Goal: Task Accomplishment & Management: Manage account settings

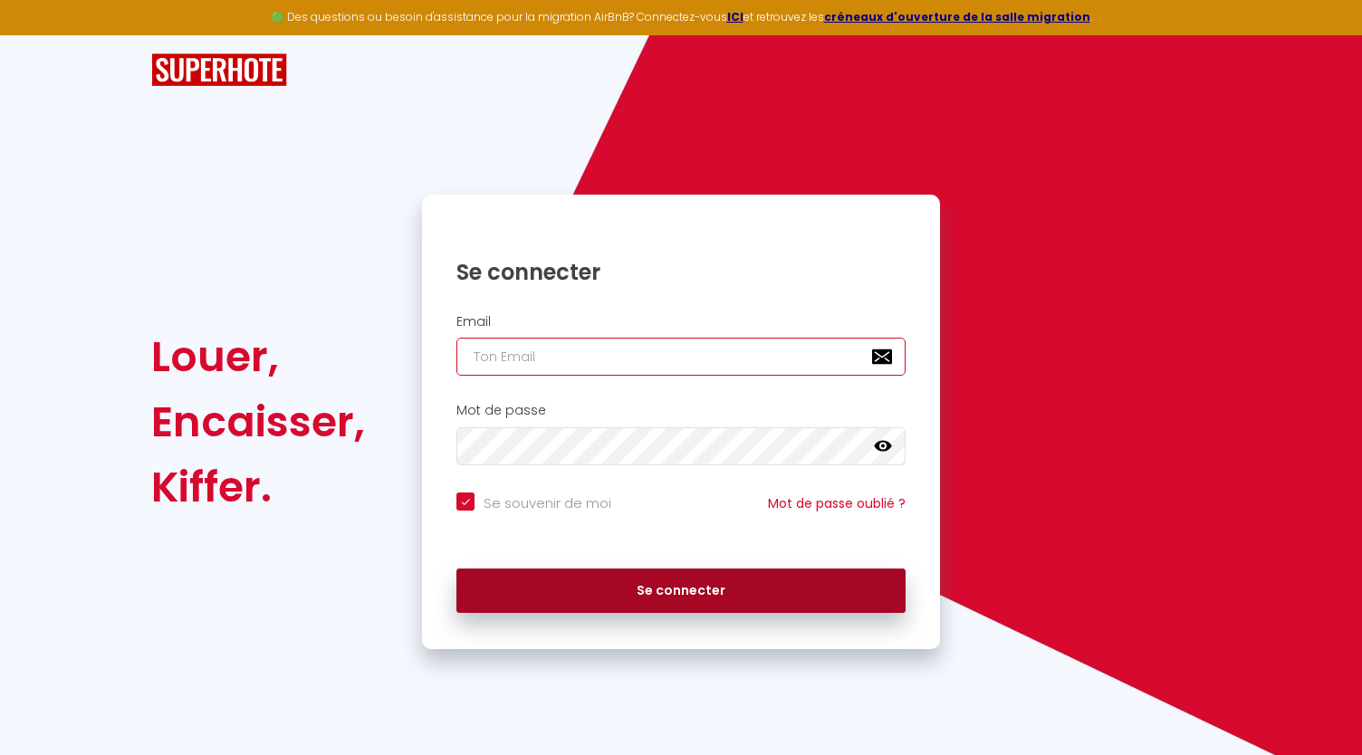
type input "[EMAIL_ADDRESS][DOMAIN_NAME]"
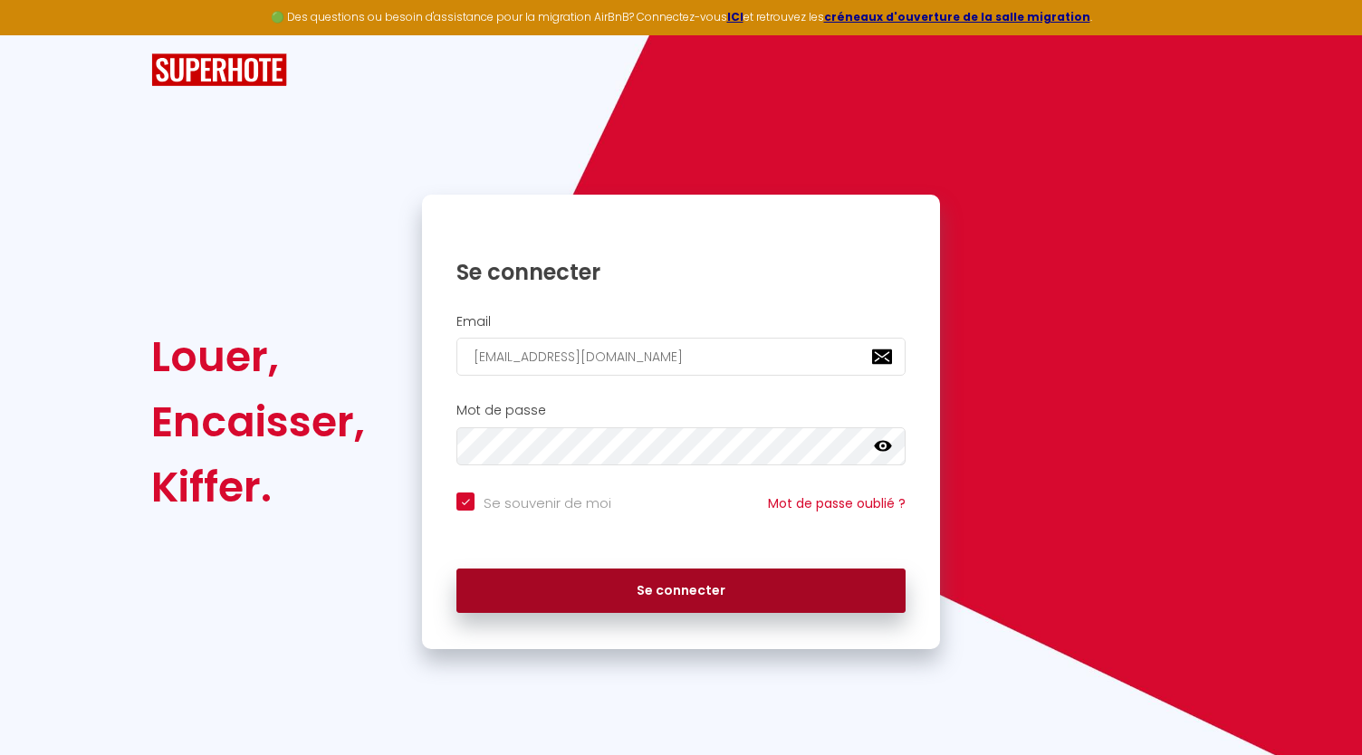
click at [577, 607] on button "Se connecter" at bounding box center [680, 591] width 449 height 45
checkbox input "true"
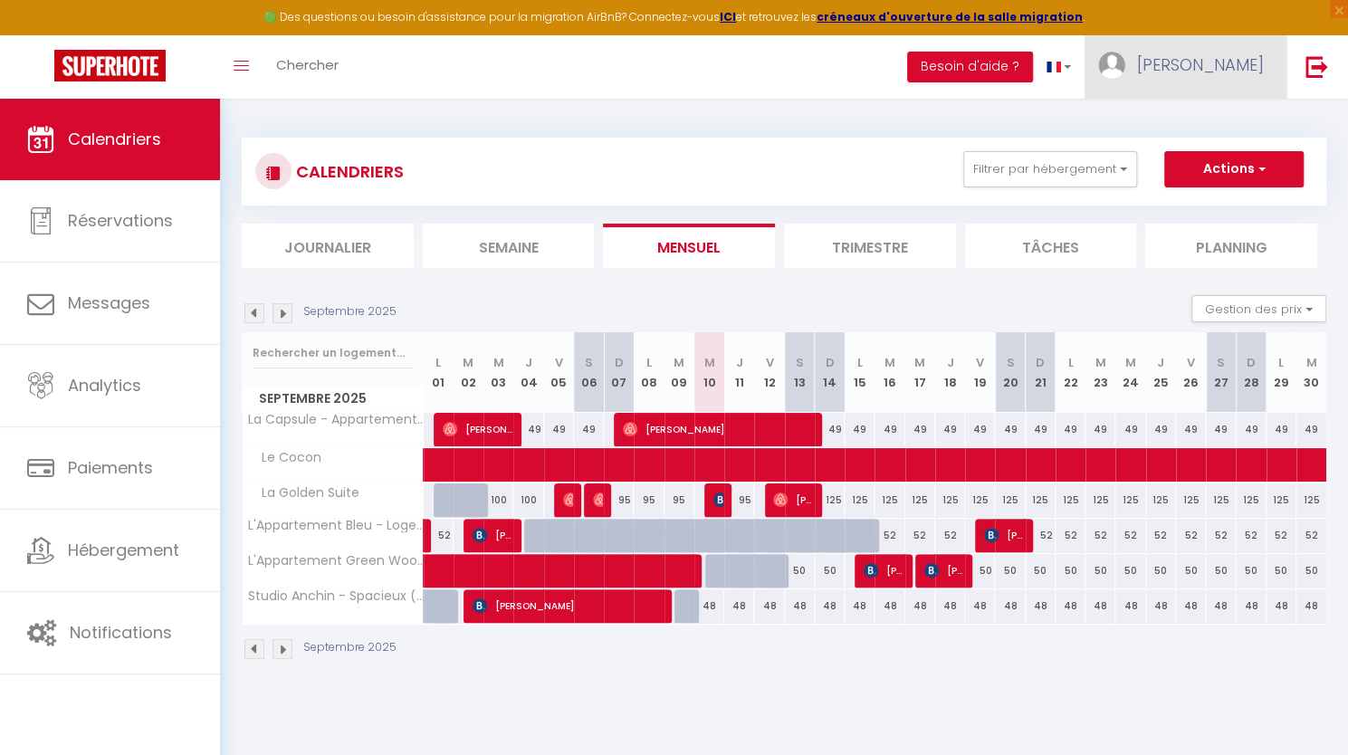
click at [1215, 81] on link "[PERSON_NAME]" at bounding box center [1186, 66] width 202 height 63
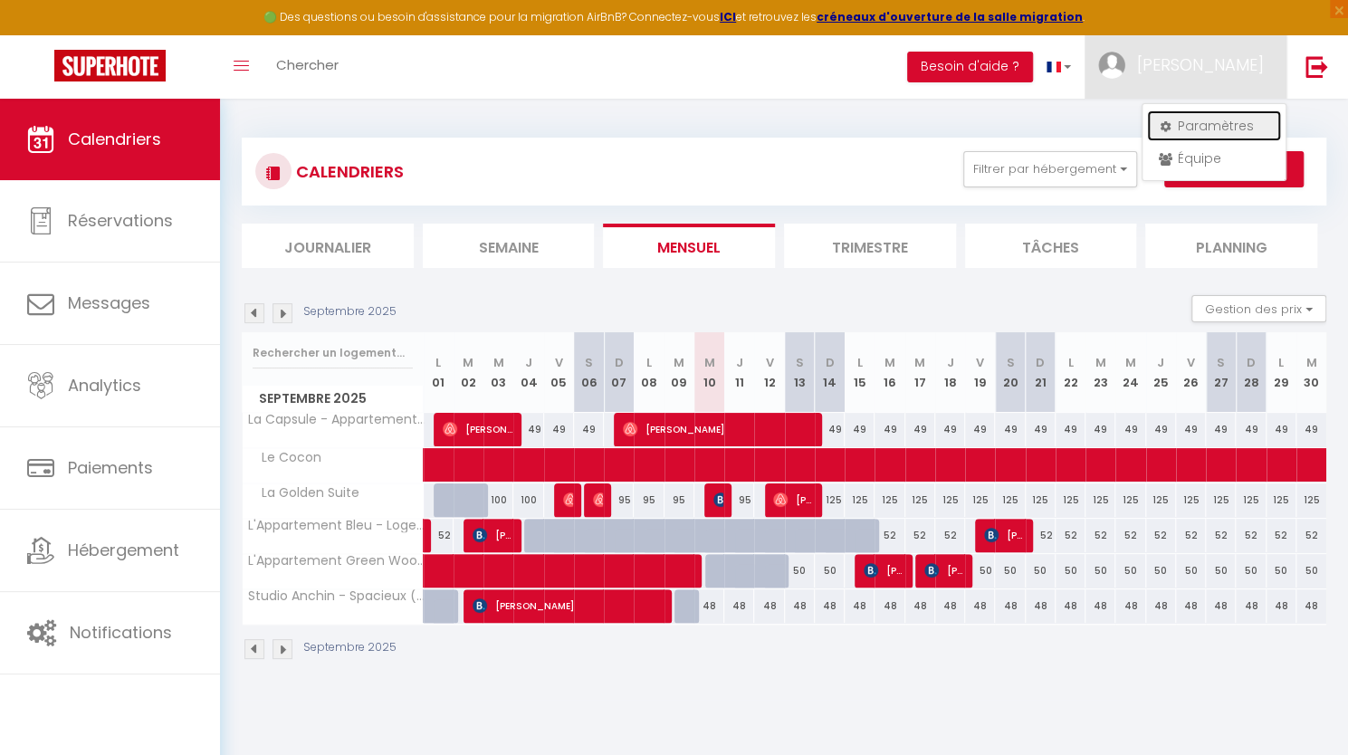
click at [1182, 124] on link "Paramètres" at bounding box center [1214, 125] width 134 height 31
select select "fr"
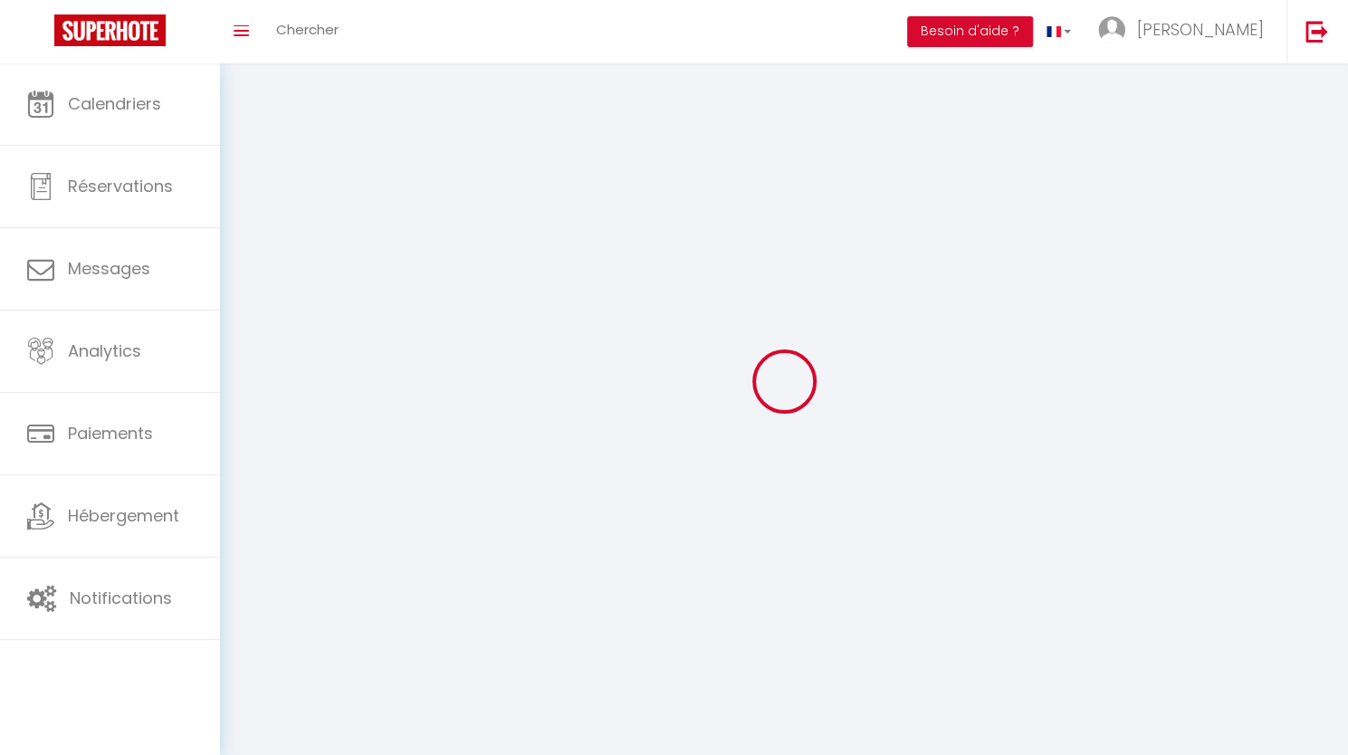
type input "[PERSON_NAME]"
type input "ZEMIR"
type input "0769693416"
type input "2 [PERSON_NAME]"
type input "59500"
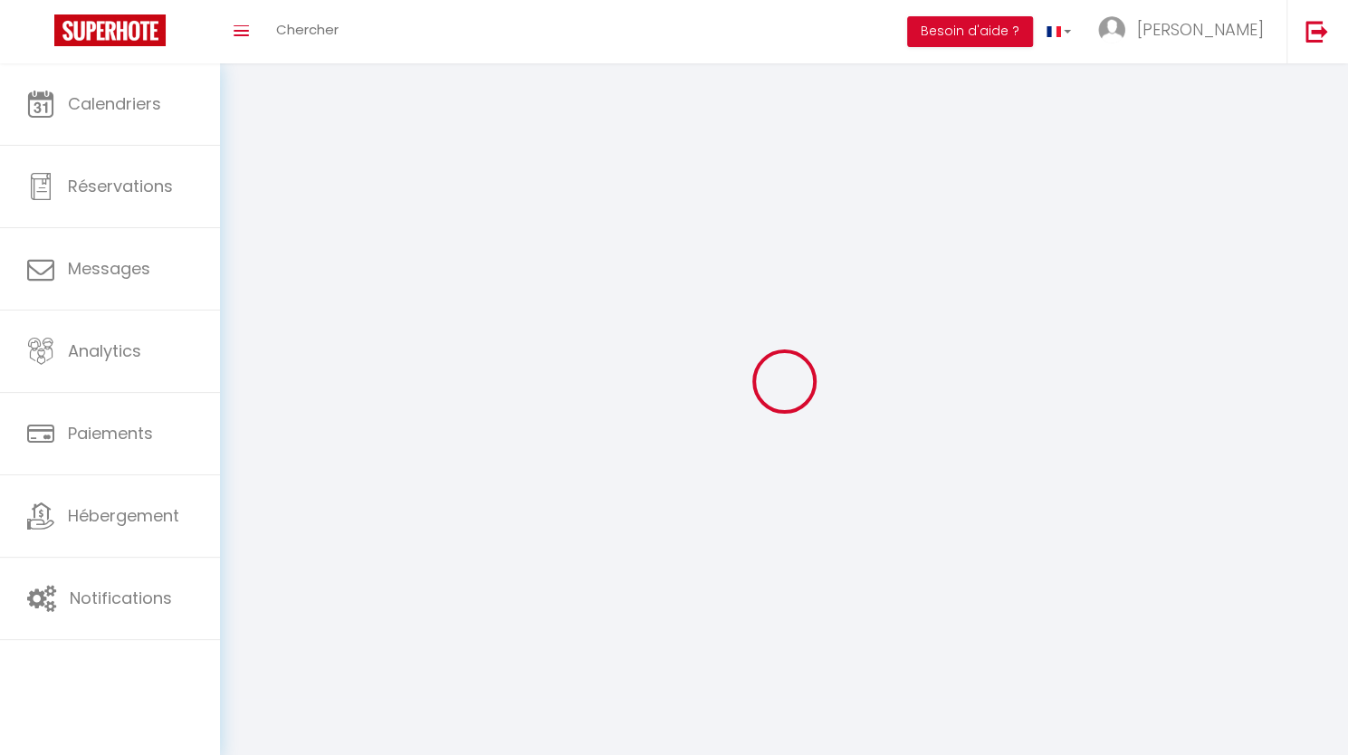
type input "DOUAI"
type input "8Sd9PojhrCaqqxLGnkrvENowx"
type input "jdiakZ6jeNhYlaUMKcHDaipje"
type input "[URL][DOMAIN_NAME]"
type input "FO27250"
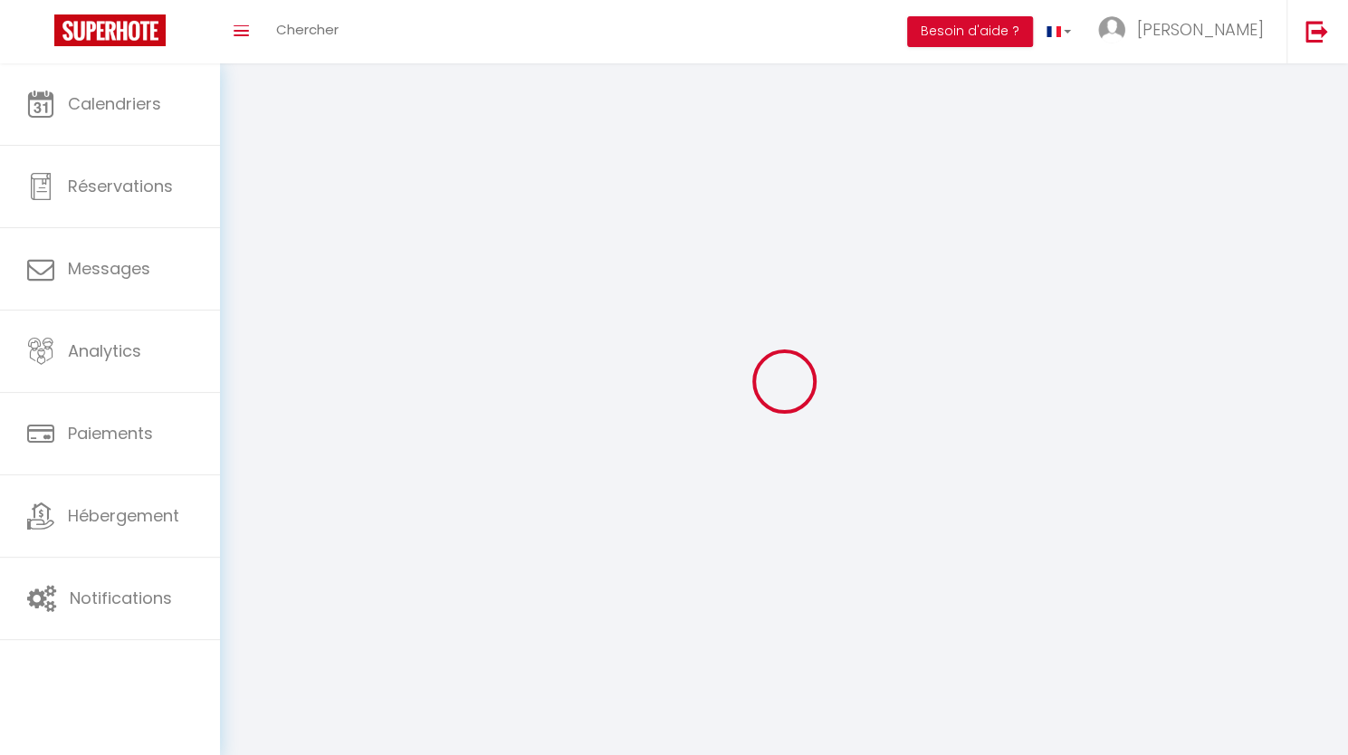
type input "8Sd9PojhrCaqqxLGnkrvENowx"
type input "jdiakZ6jeNhYlaUMKcHDaipje"
type input "[URL][DOMAIN_NAME]"
select select "1"
select select "28"
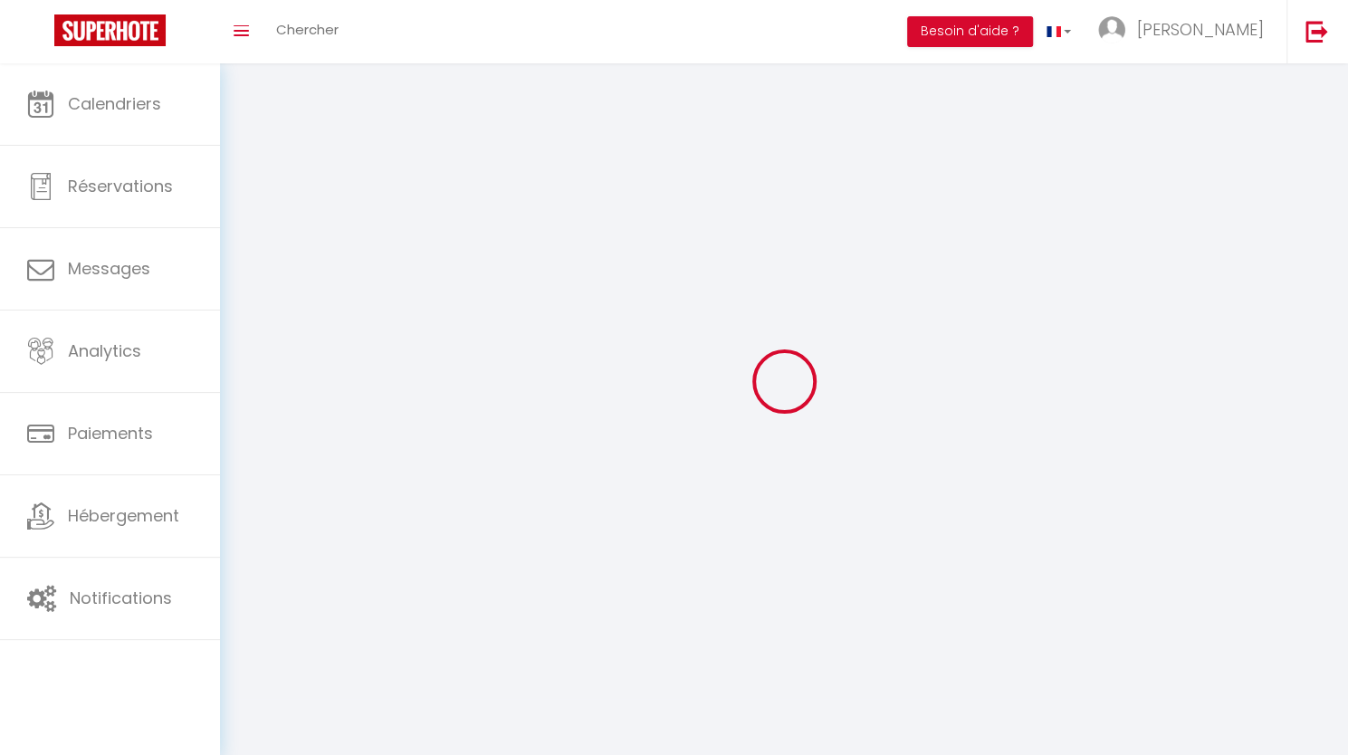
select select "fr"
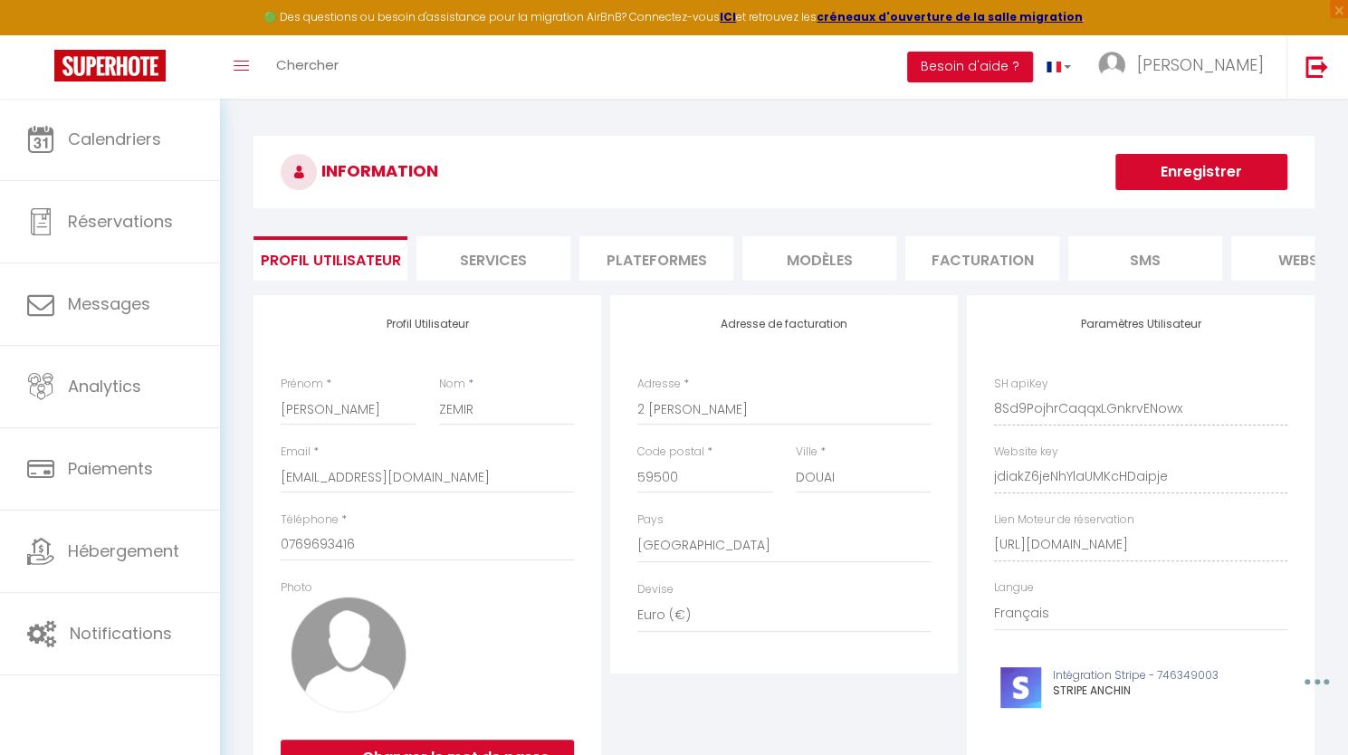
click at [642, 254] on li "Plateformes" at bounding box center [656, 258] width 154 height 44
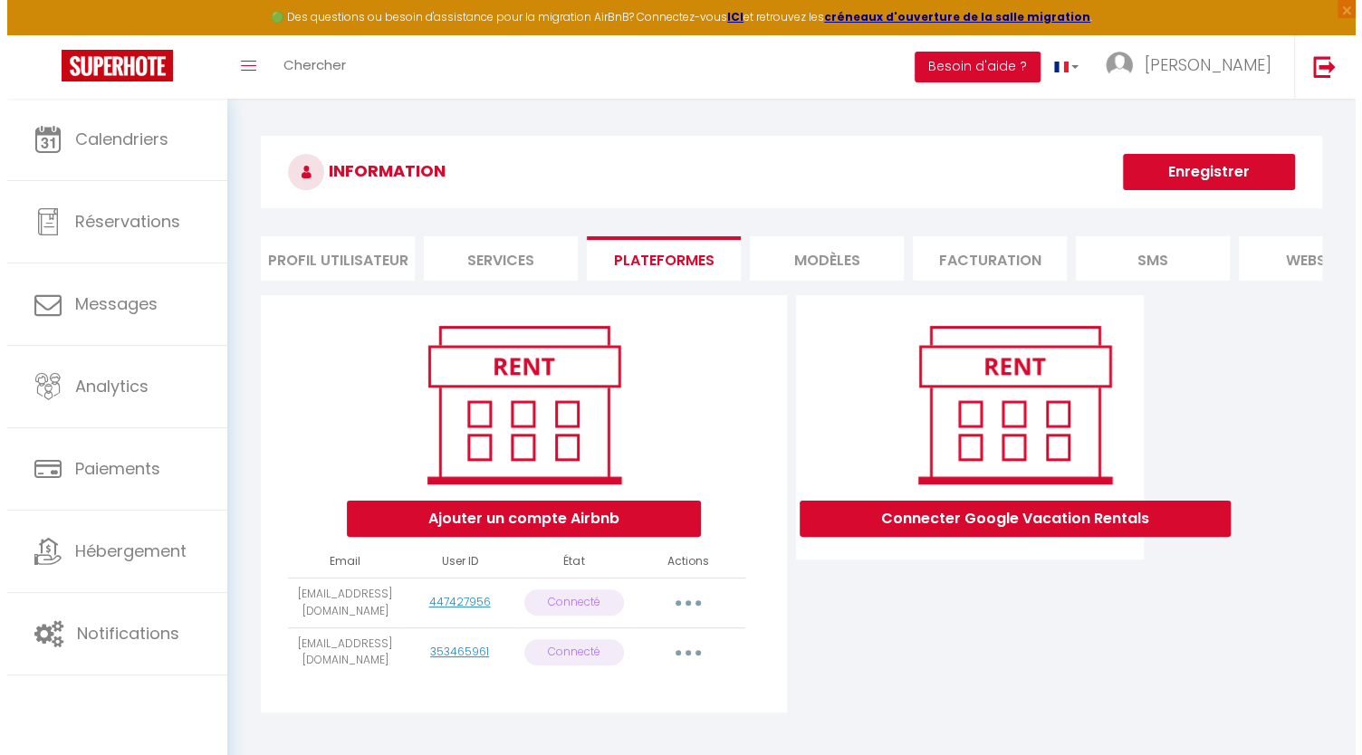
scroll to position [99, 0]
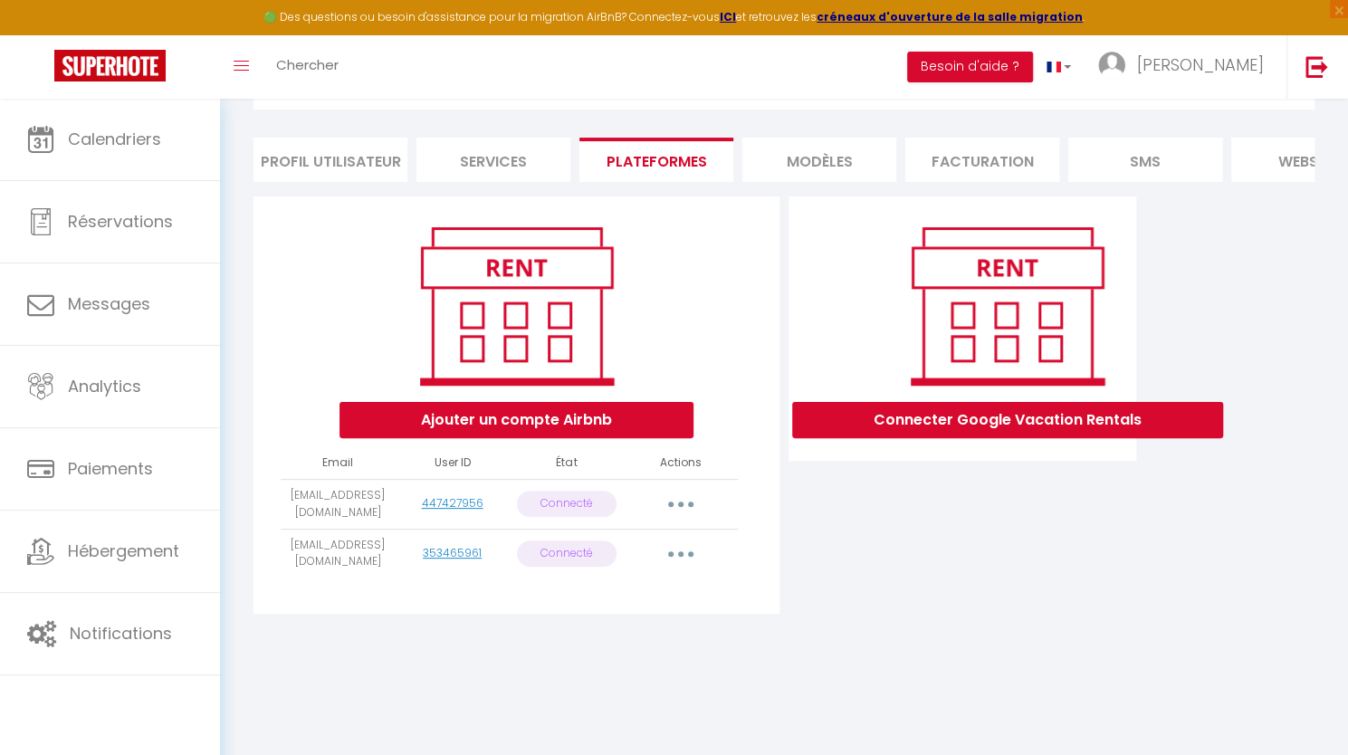
click at [676, 513] on button "button" at bounding box center [680, 504] width 51 height 29
click at [612, 620] on link "Reconnecter le compte" at bounding box center [601, 610] width 200 height 31
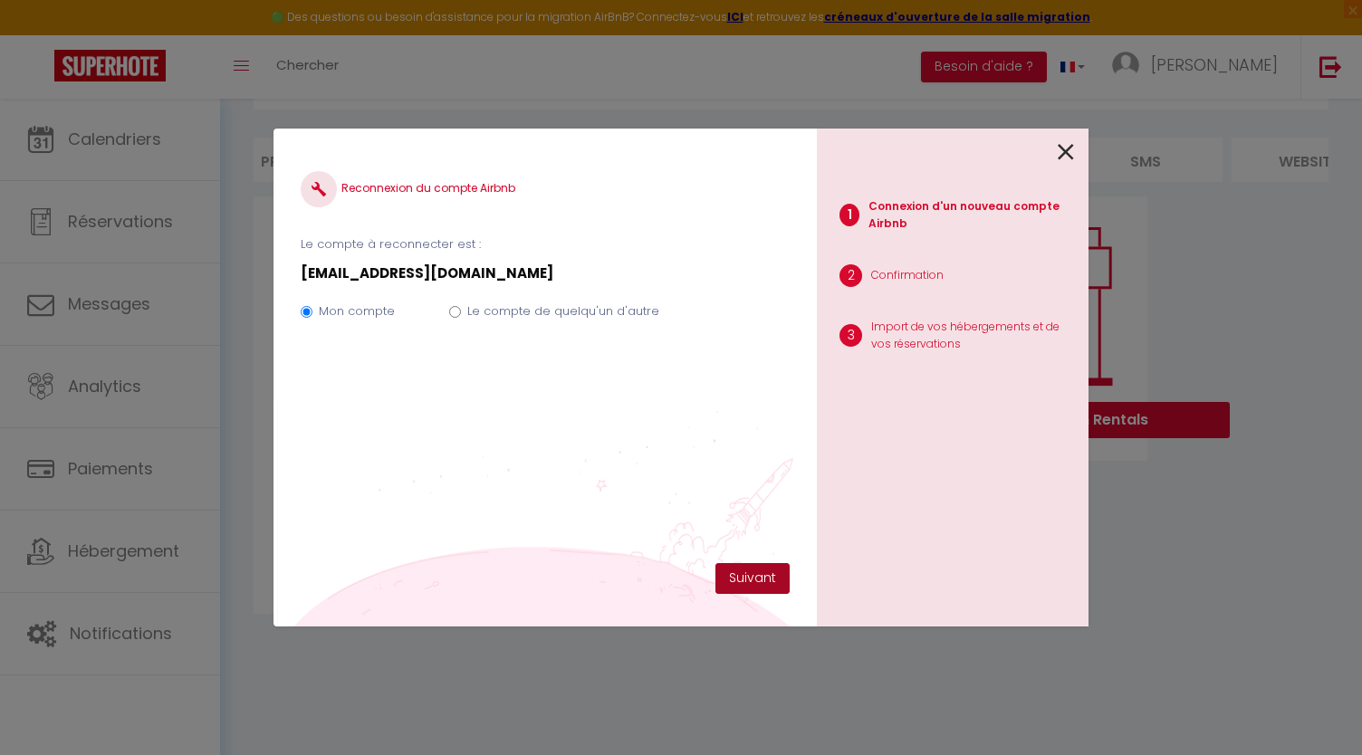
click at [731, 578] on button "Suivant" at bounding box center [752, 578] width 74 height 31
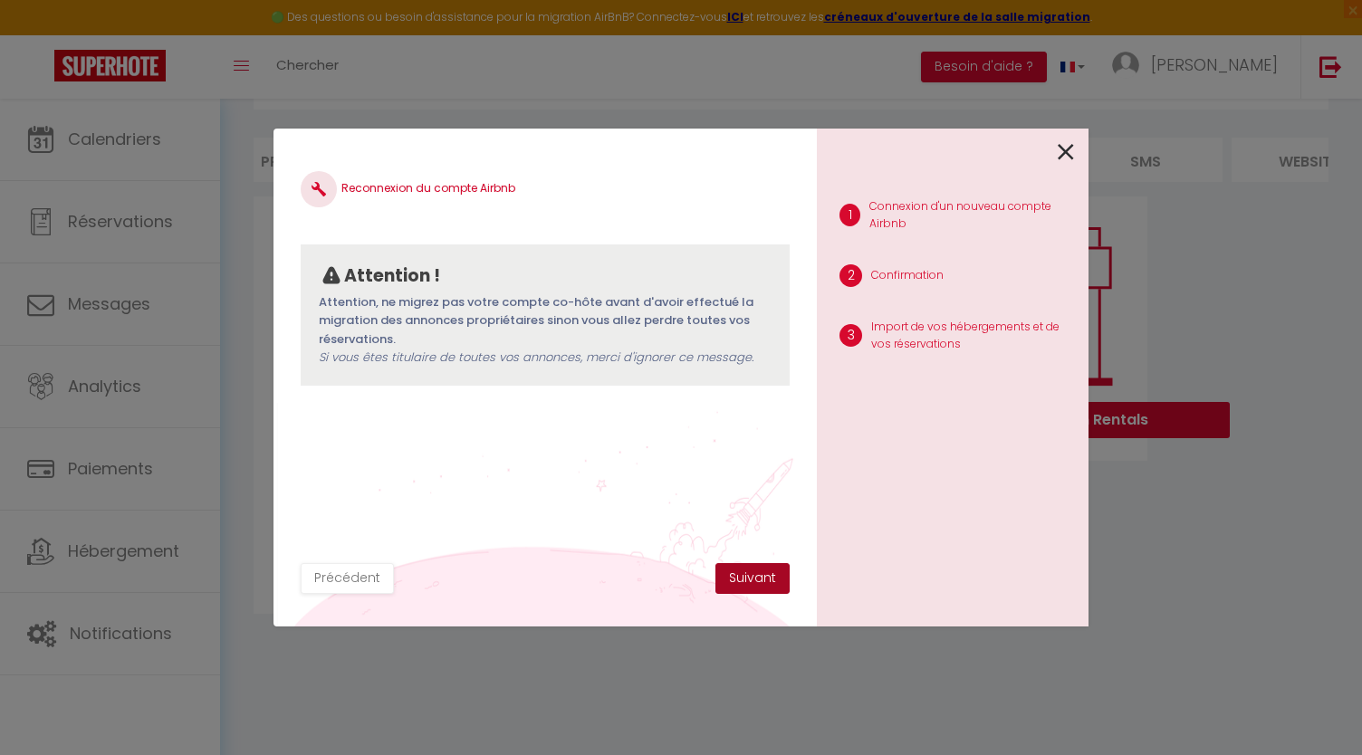
click at [731, 578] on button "Suivant" at bounding box center [752, 578] width 74 height 31
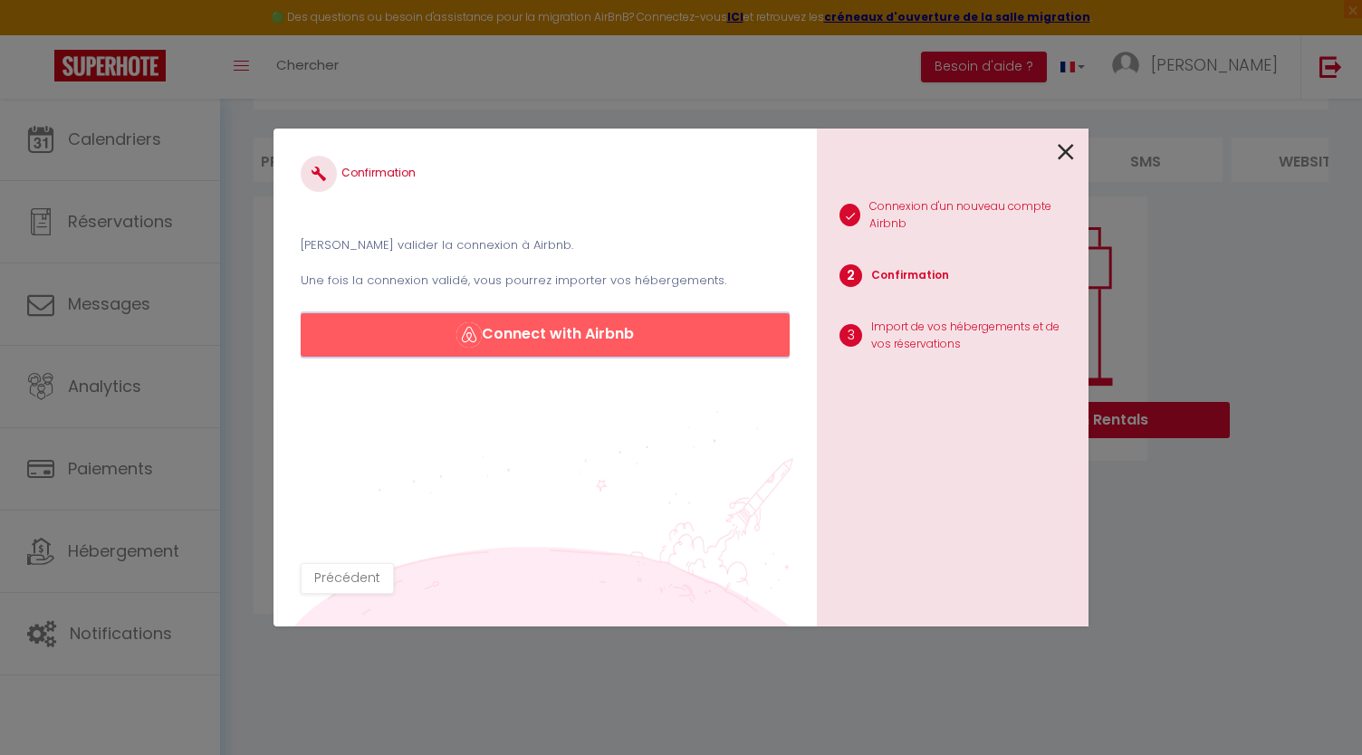
click at [573, 343] on button "Connect with Airbnb" at bounding box center [545, 334] width 489 height 43
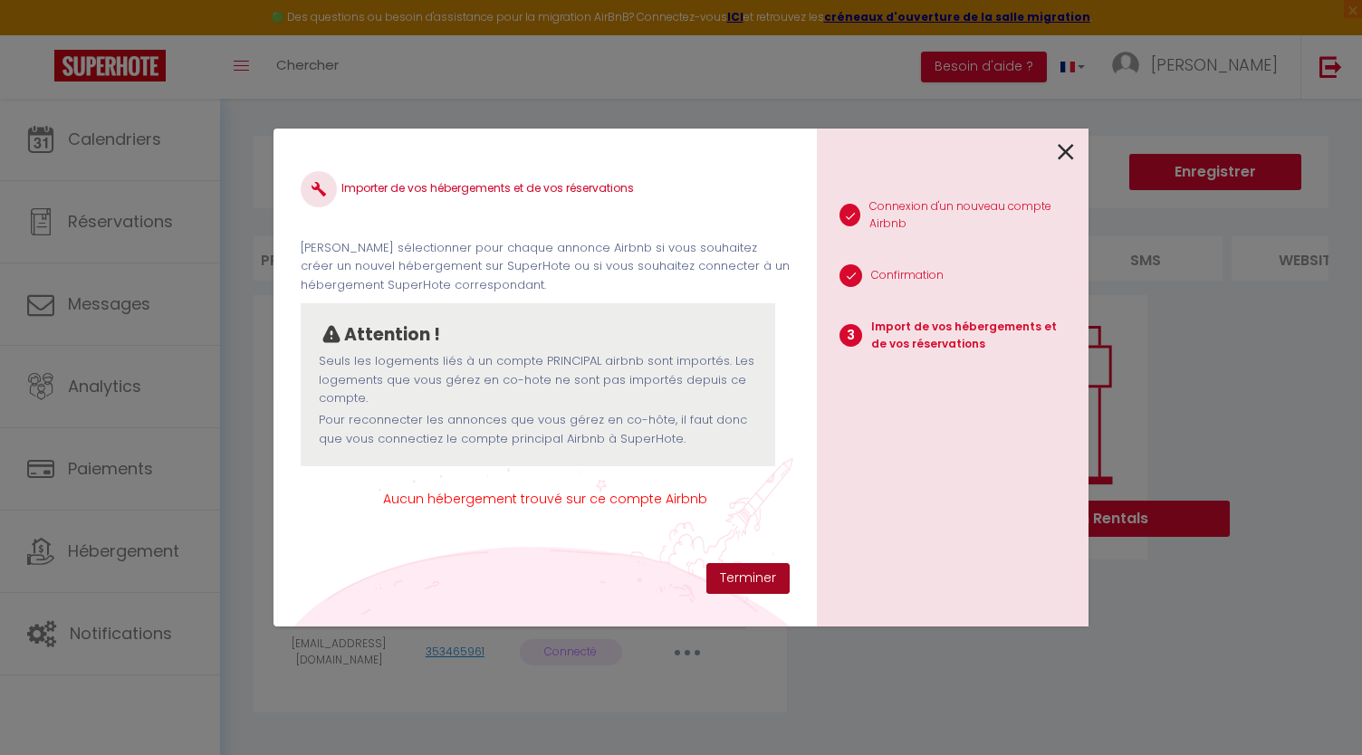
click at [722, 577] on button "Terminer" at bounding box center [747, 578] width 83 height 31
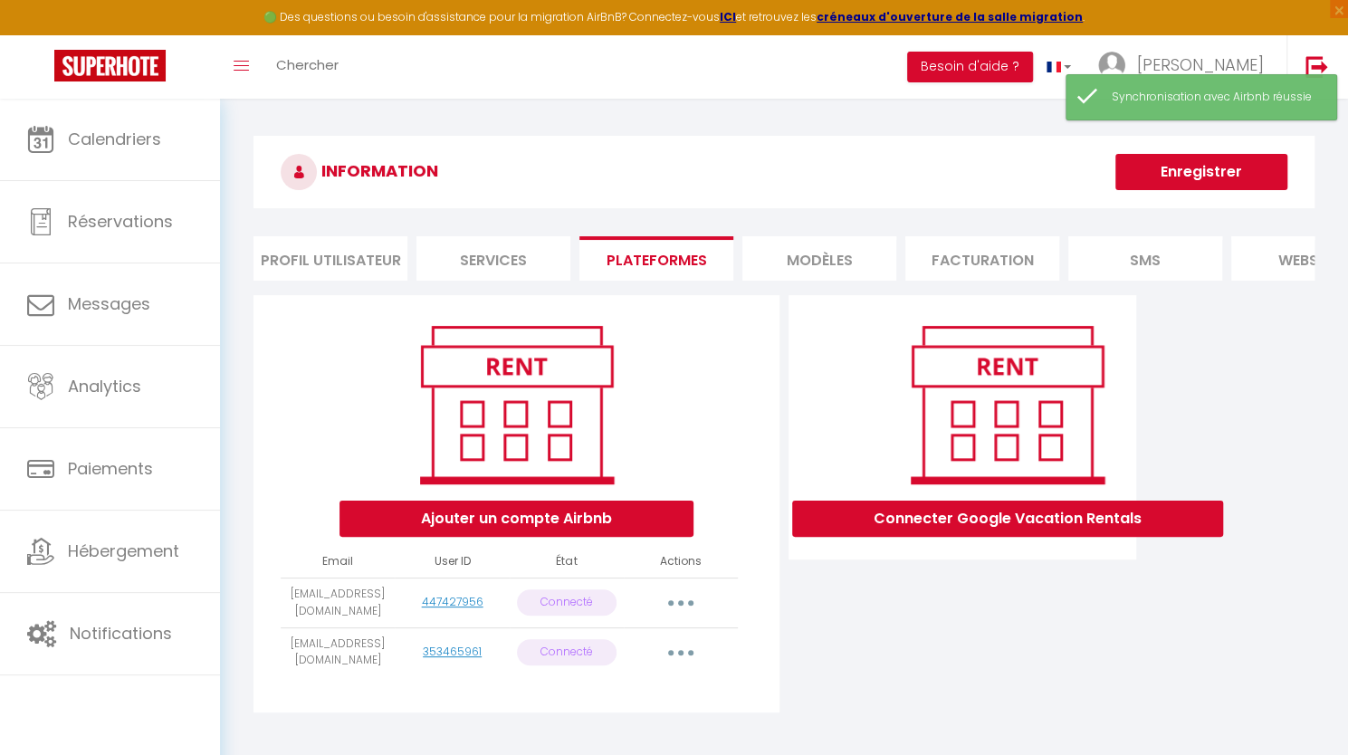
click at [685, 667] on button "button" at bounding box center [680, 652] width 51 height 29
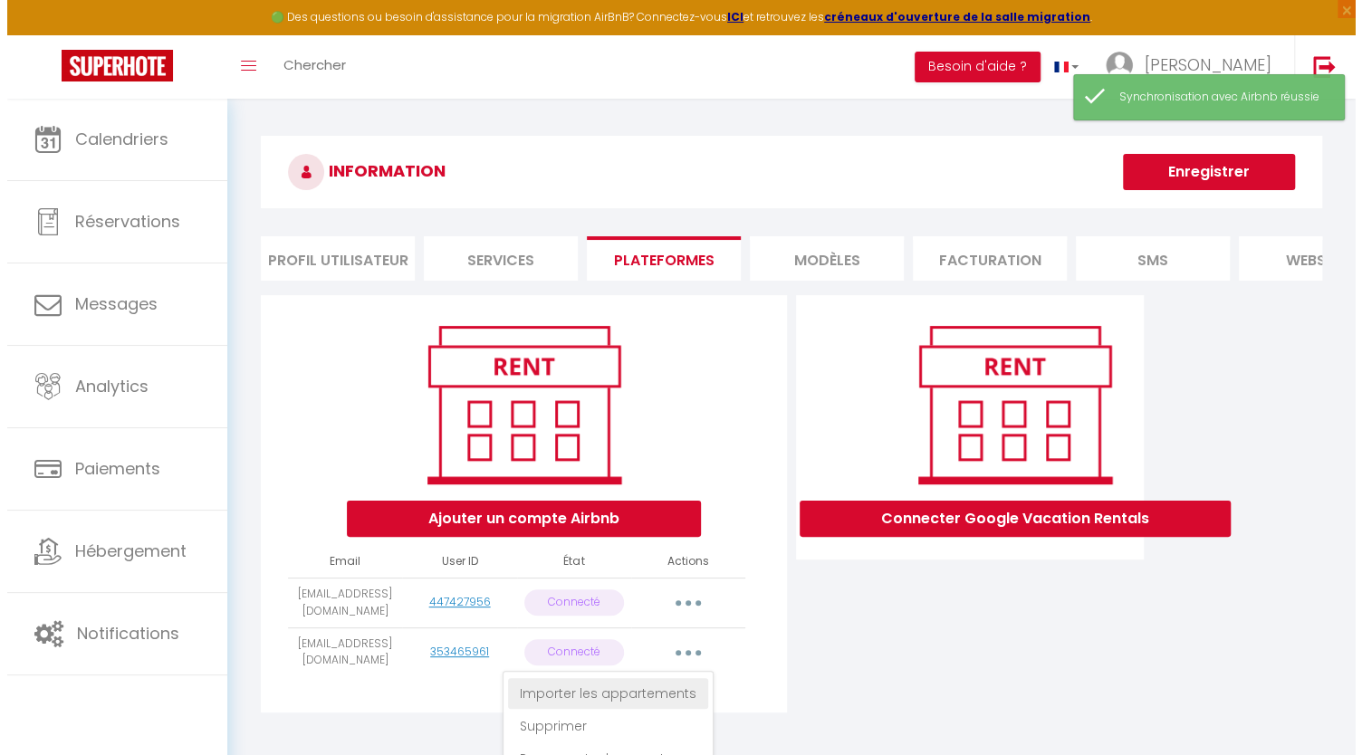
scroll to position [99, 0]
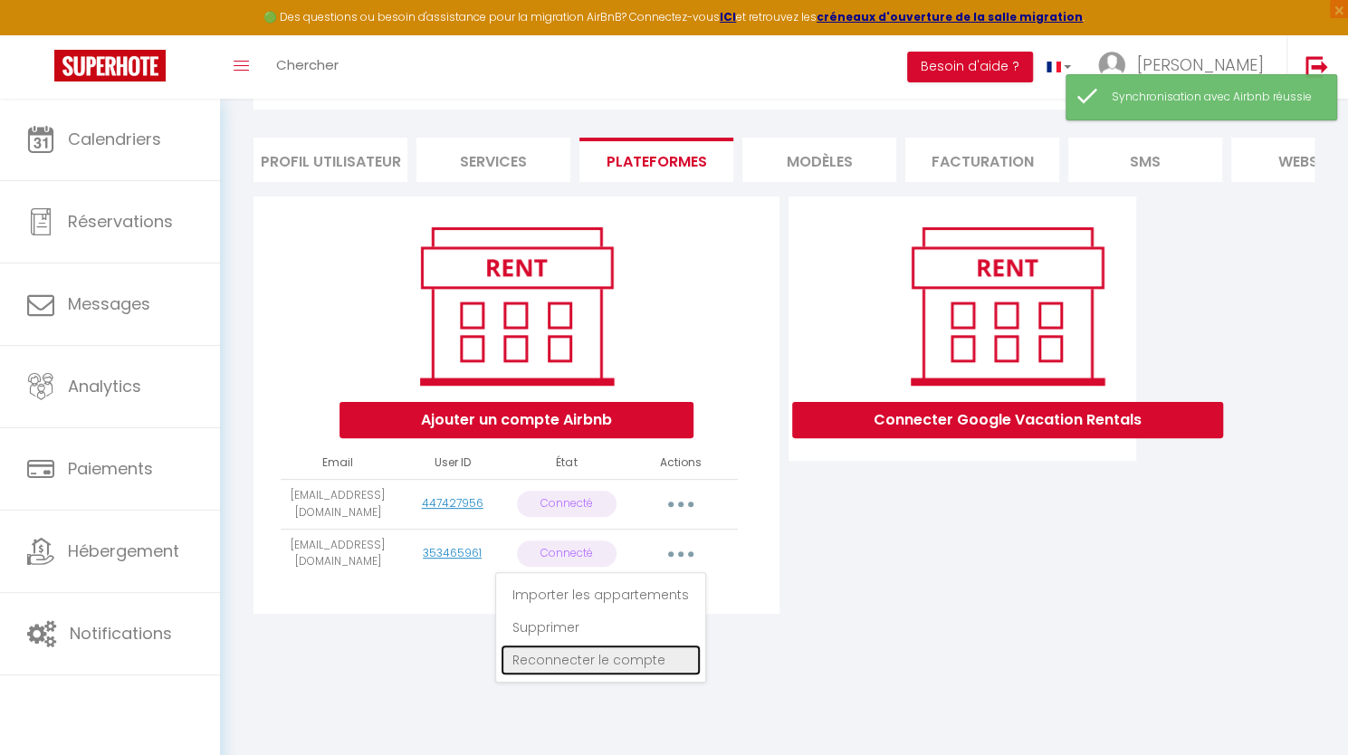
click at [581, 675] on link "Reconnecter le compte" at bounding box center [601, 660] width 200 height 31
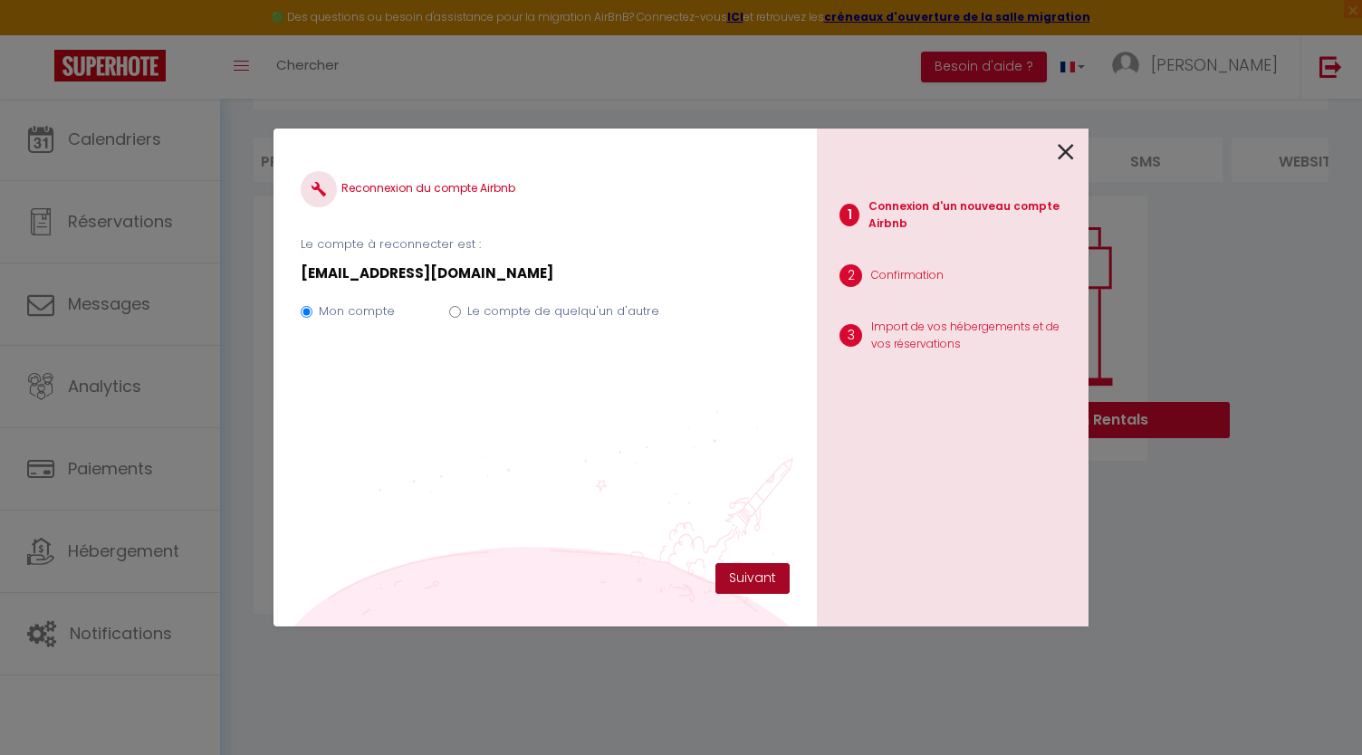
click at [742, 570] on button "Suivant" at bounding box center [752, 578] width 74 height 31
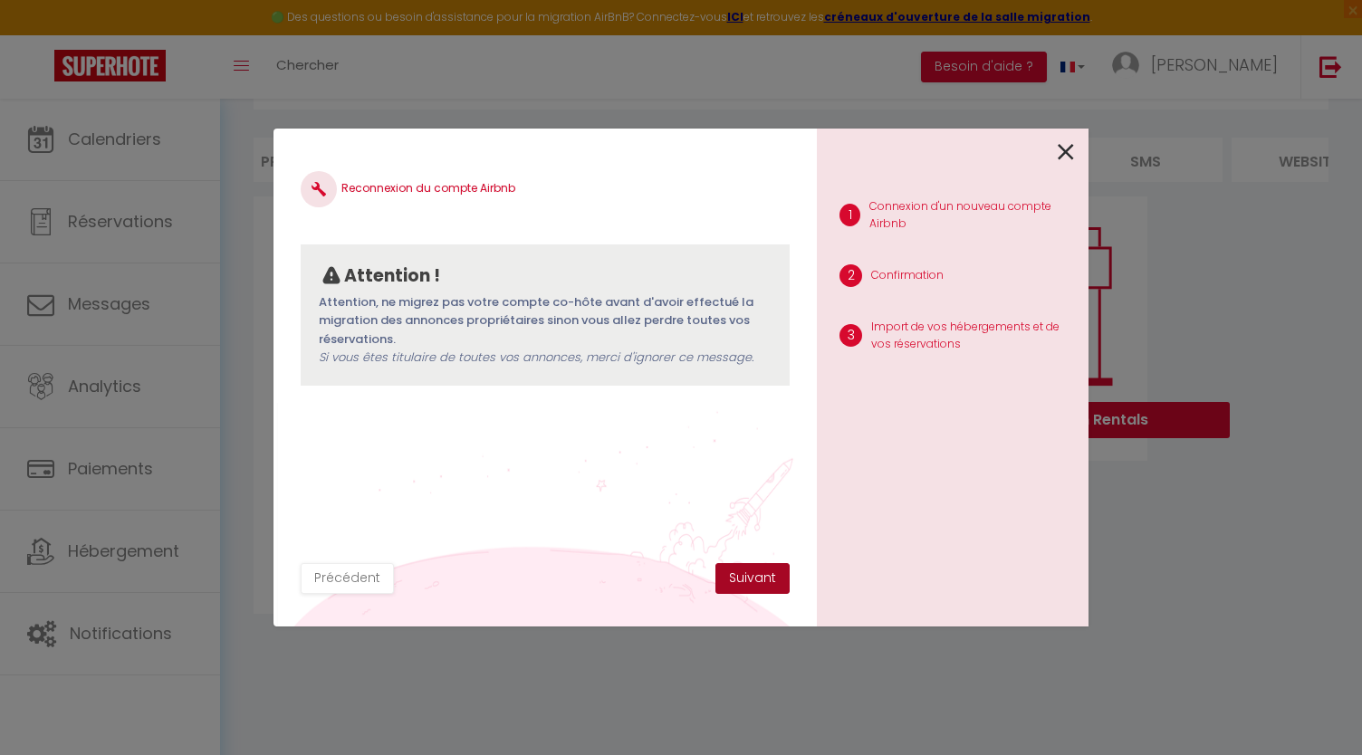
click at [742, 570] on button "Suivant" at bounding box center [752, 578] width 74 height 31
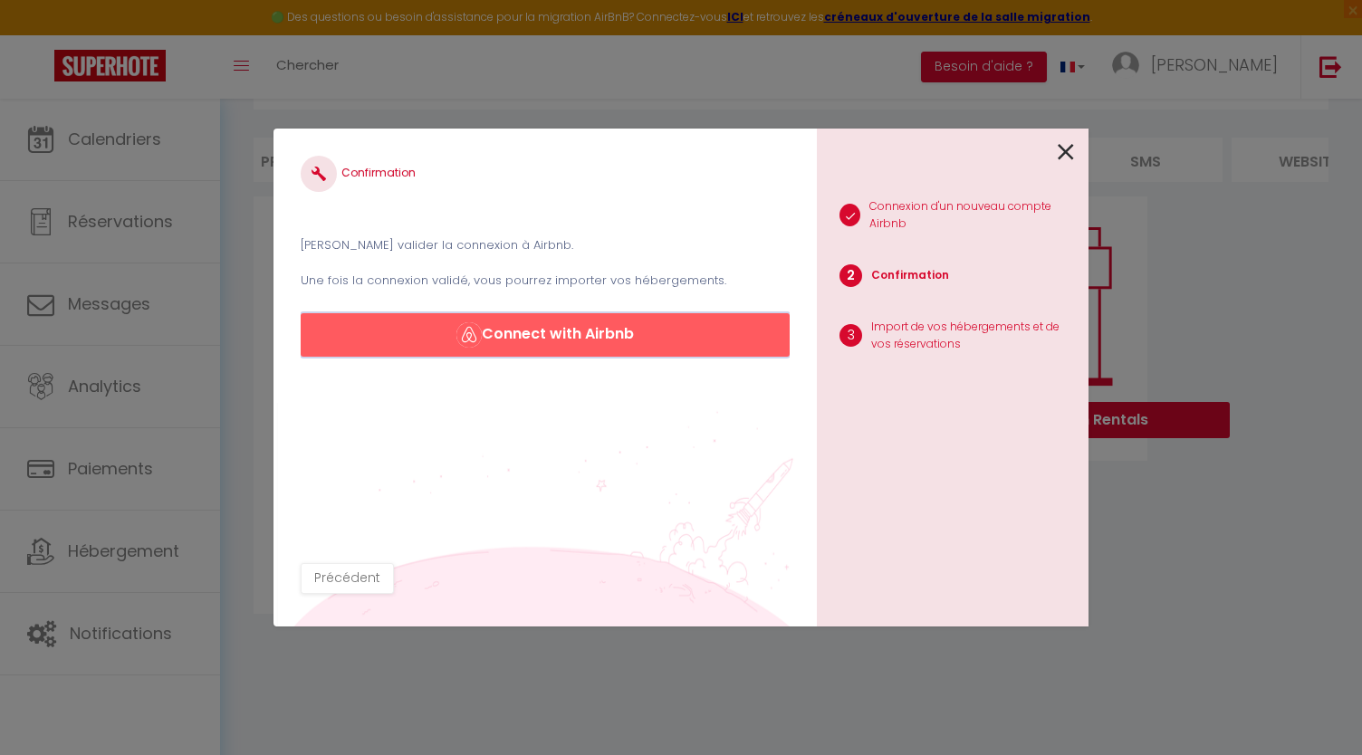
click at [619, 335] on button "Connect with Airbnb" at bounding box center [545, 334] width 489 height 43
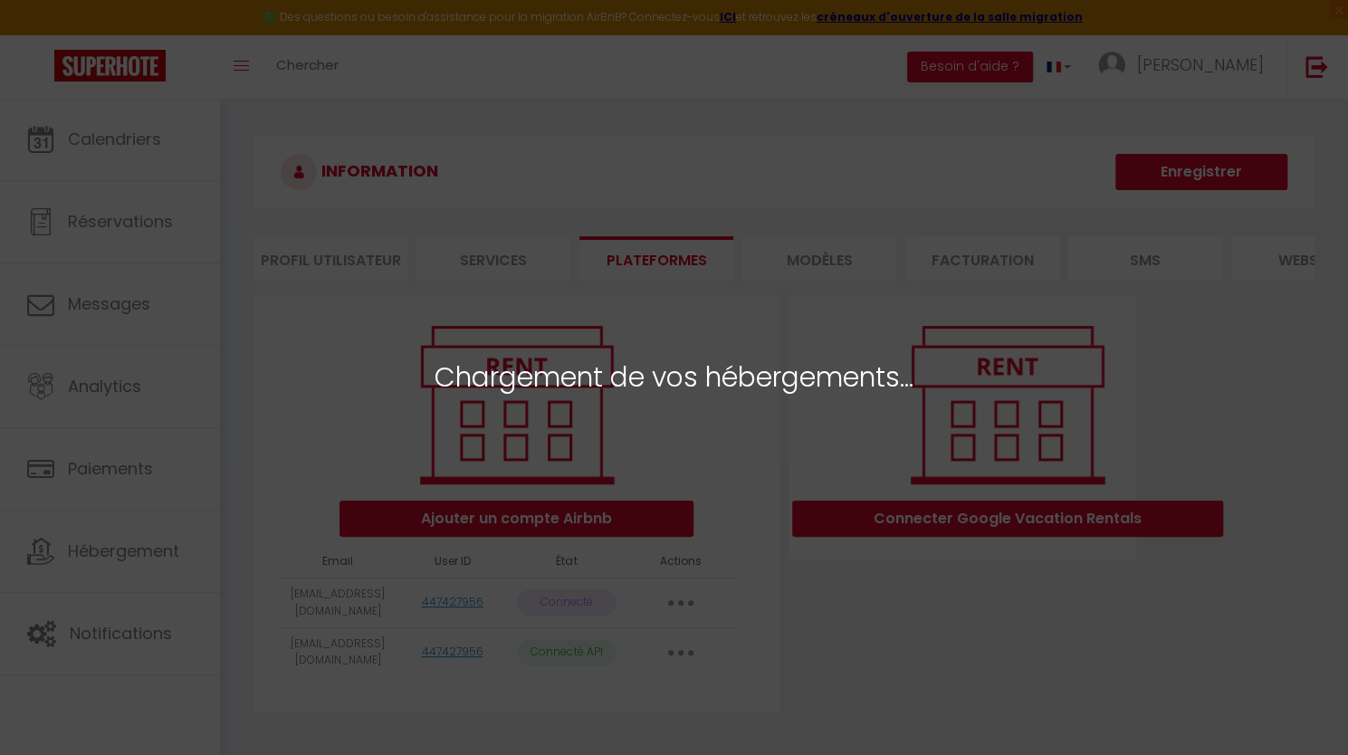
select select "6844"
select select "6845"
select select "6846"
select select "22992"
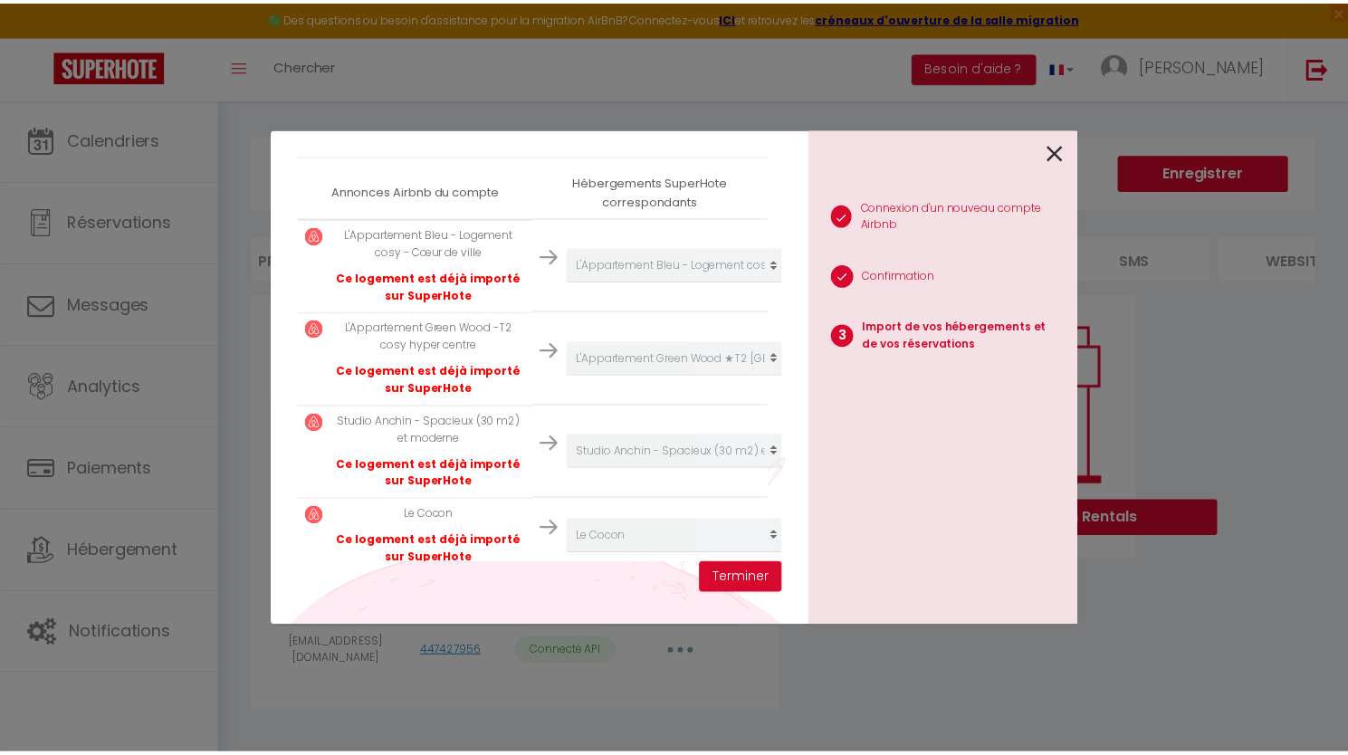
scroll to position [346, 0]
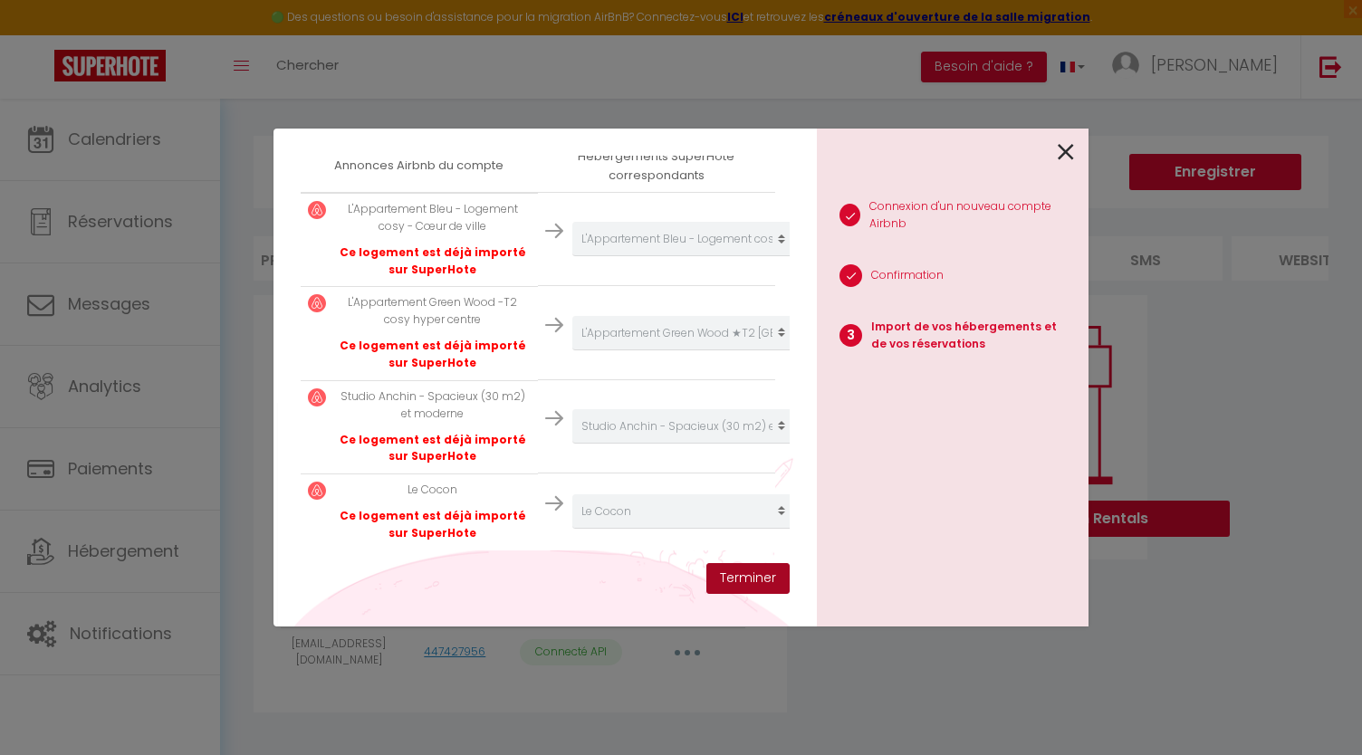
click at [749, 588] on button "Terminer" at bounding box center [747, 578] width 83 height 31
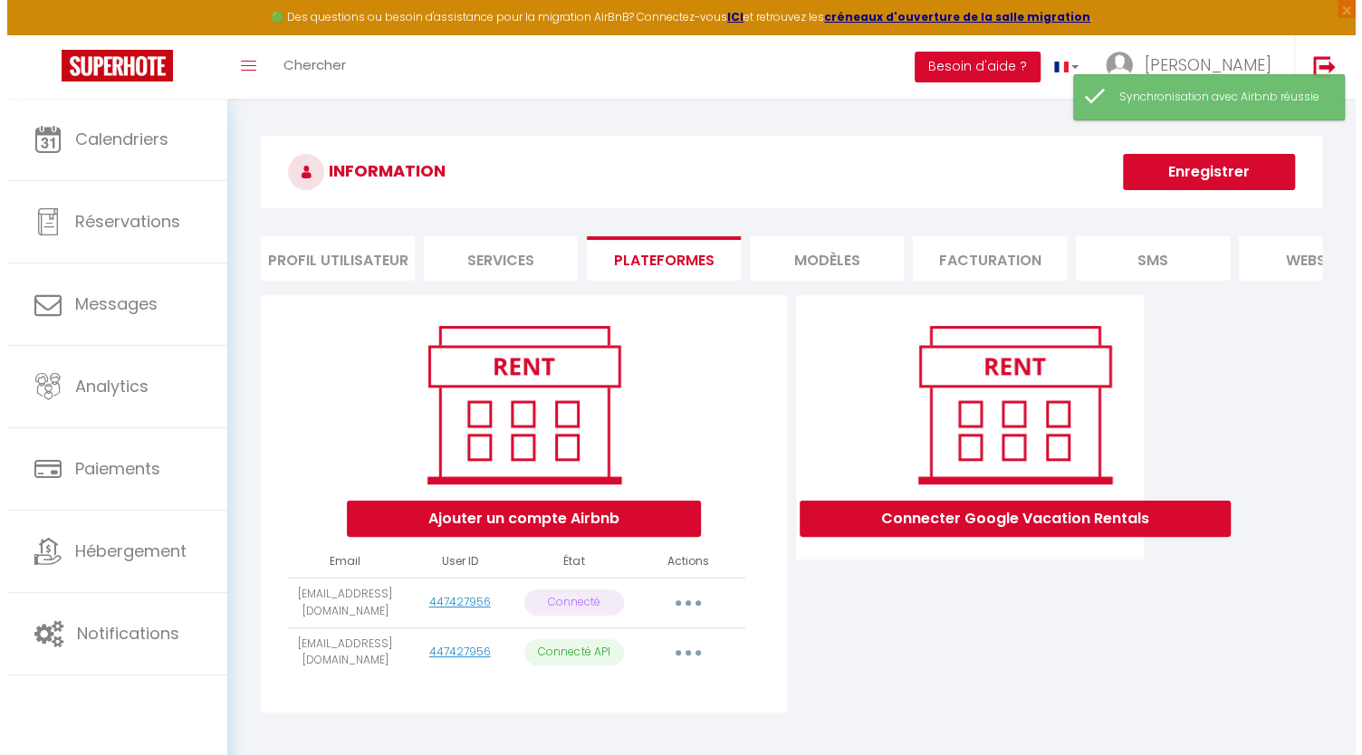
scroll to position [99, 0]
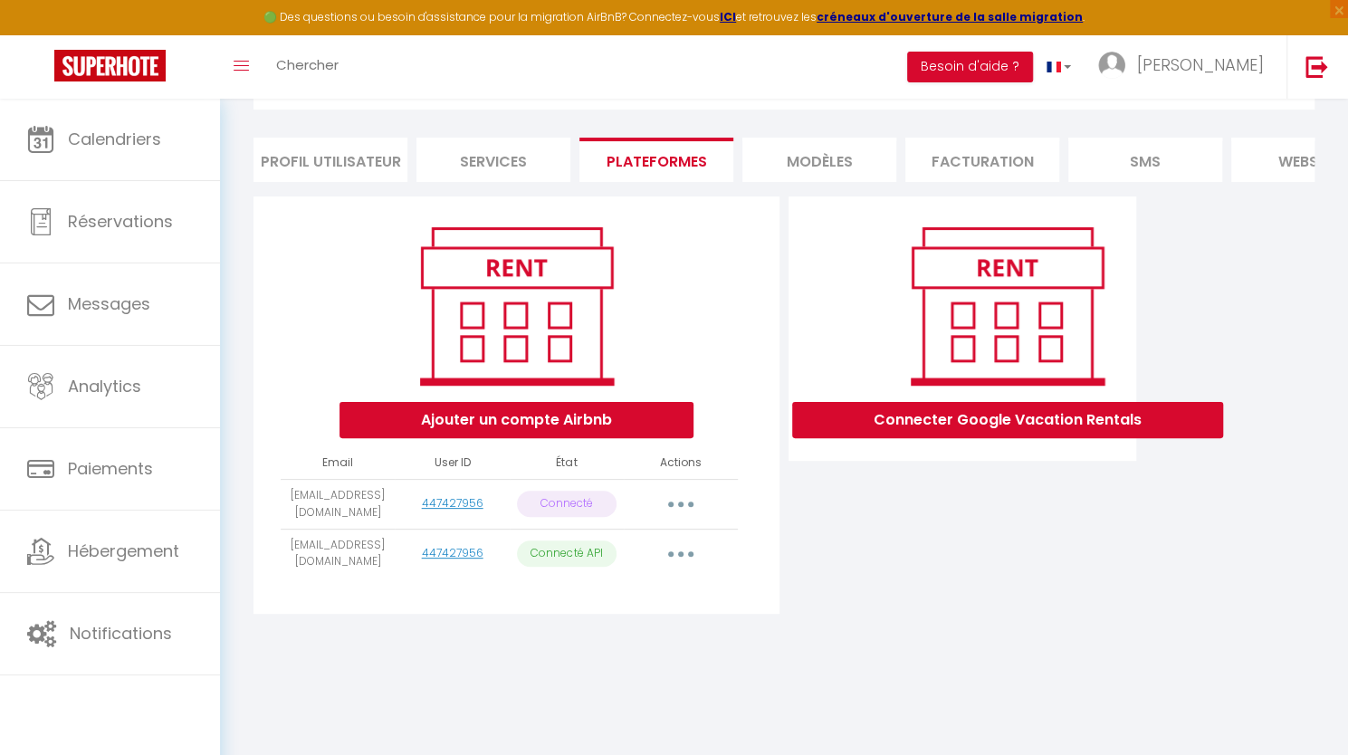
click at [667, 514] on button "button" at bounding box center [680, 504] width 51 height 29
click at [565, 626] on link "Reconnecter le compte" at bounding box center [601, 610] width 200 height 31
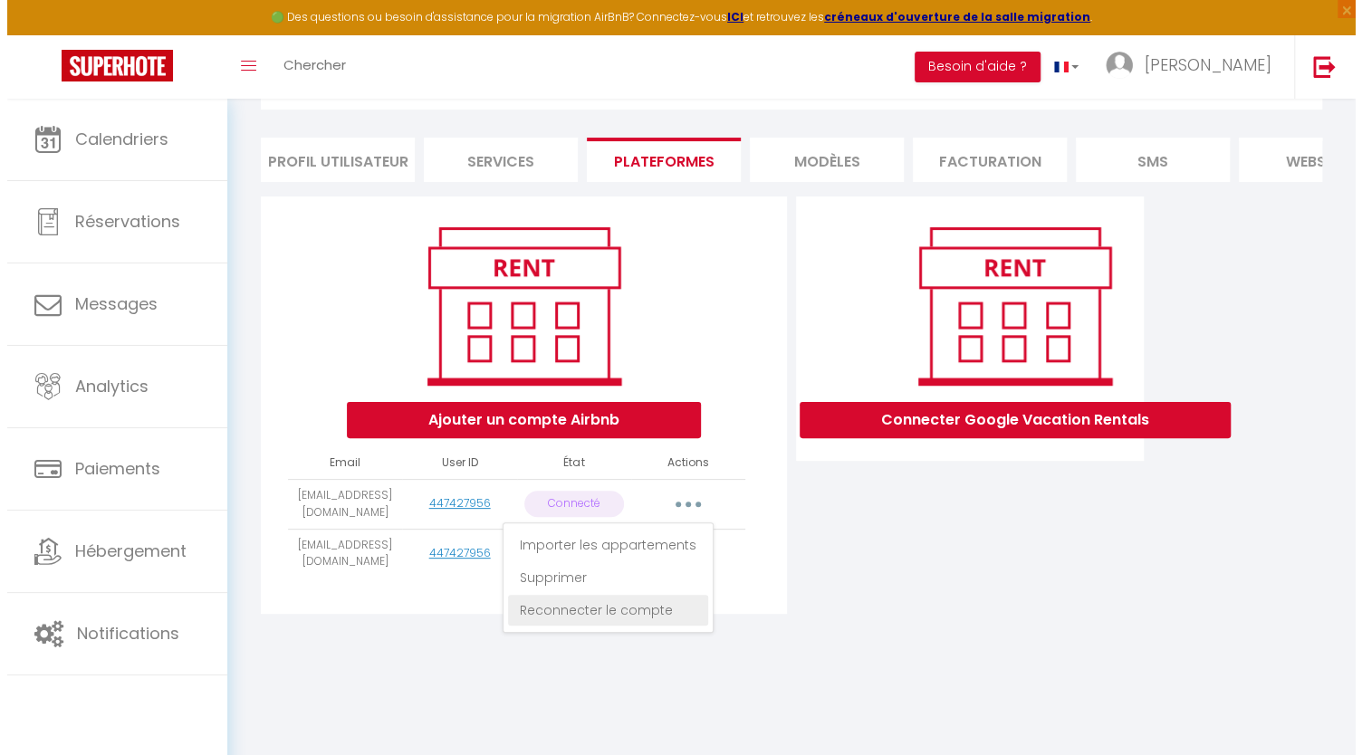
scroll to position [0, 0]
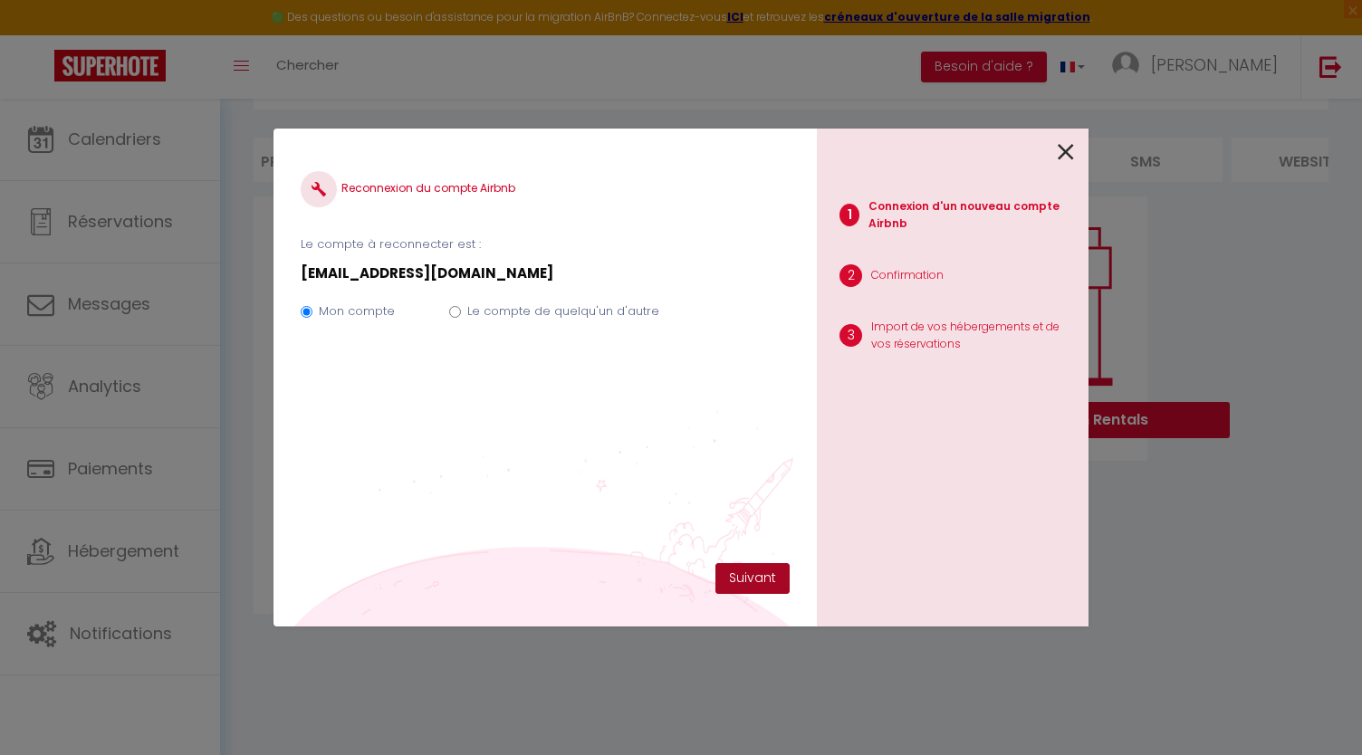
click at [750, 569] on button "Suivant" at bounding box center [752, 578] width 74 height 31
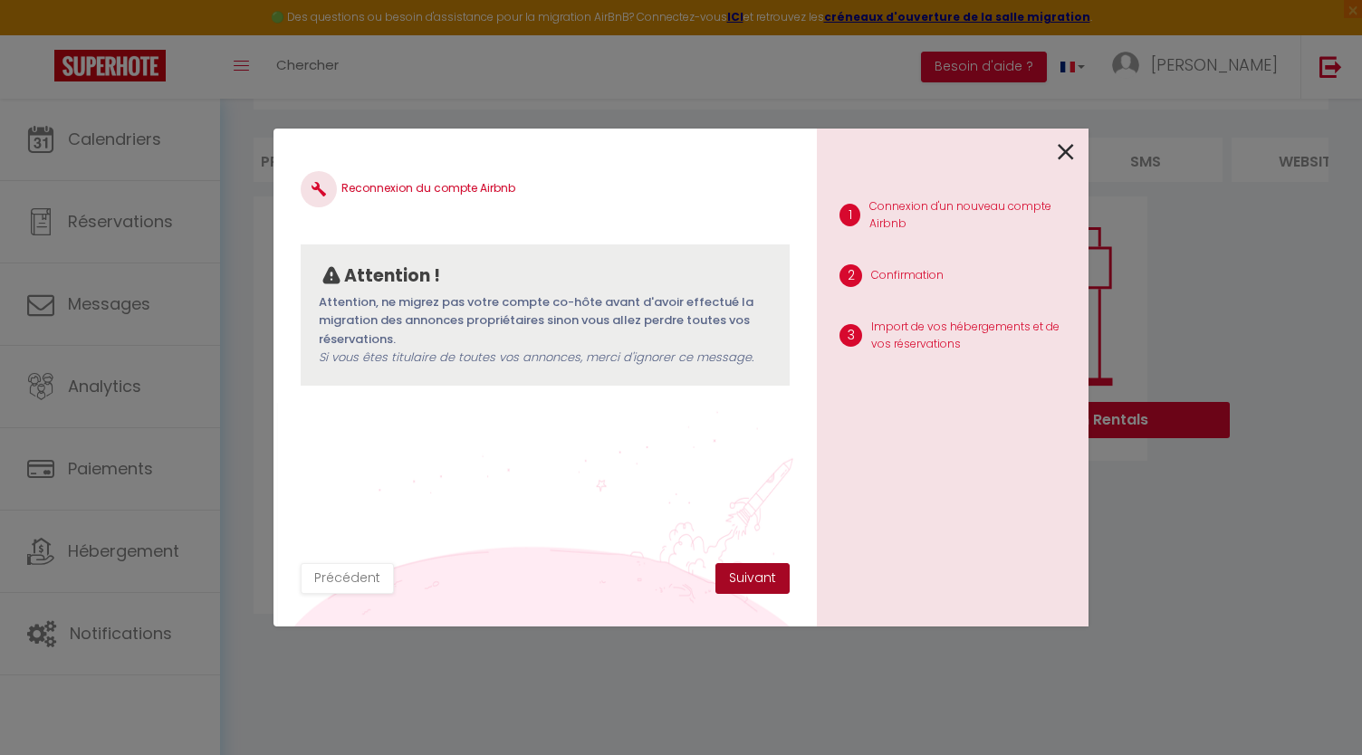
click at [750, 569] on button "Suivant" at bounding box center [752, 578] width 74 height 31
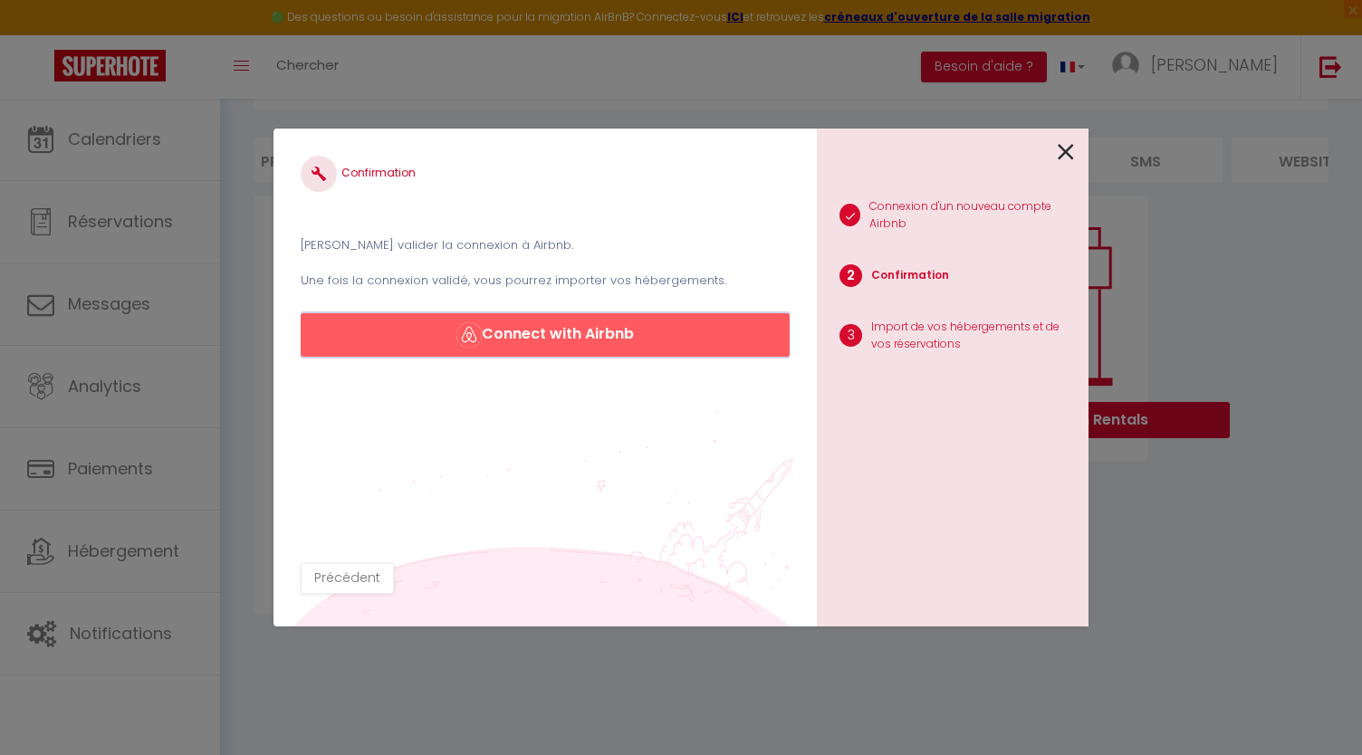
click at [617, 333] on button "Connect with Airbnb" at bounding box center [545, 334] width 489 height 43
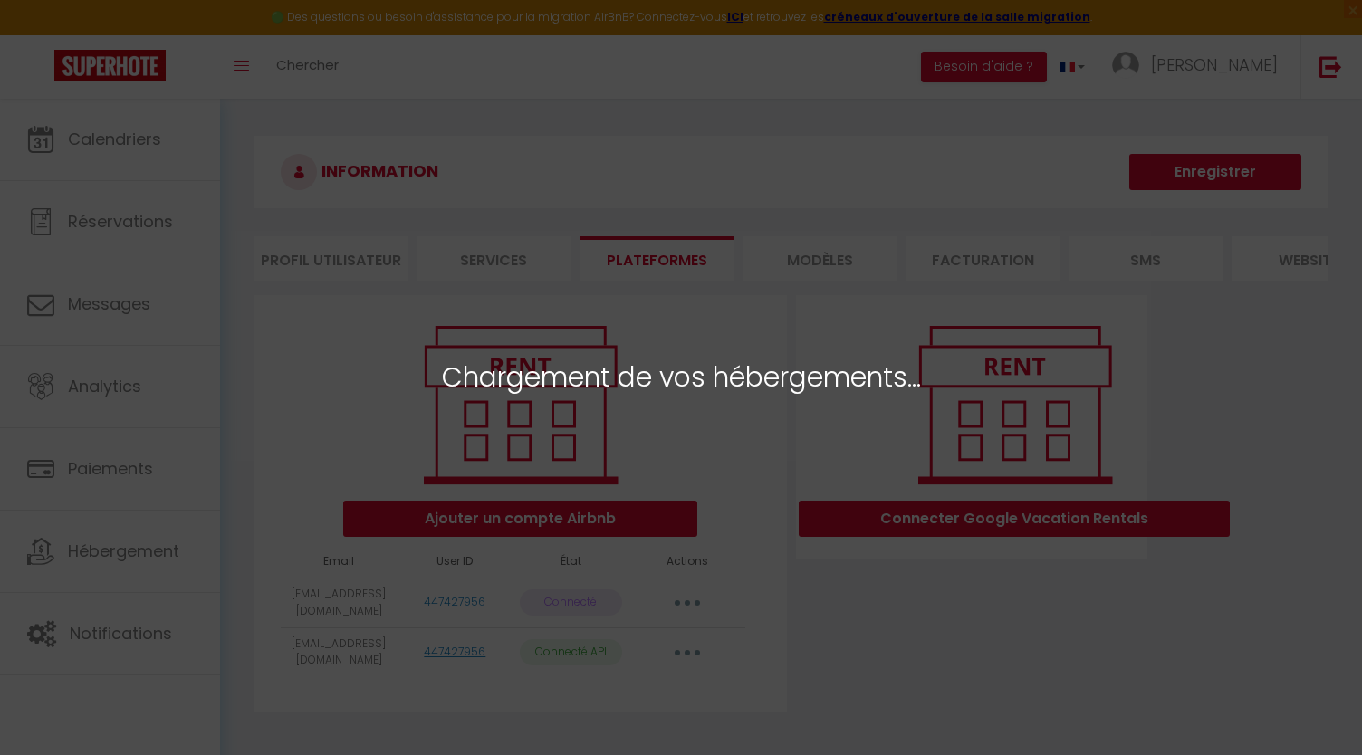
select select "6844"
select select "6845"
select select "6846"
select select "22992"
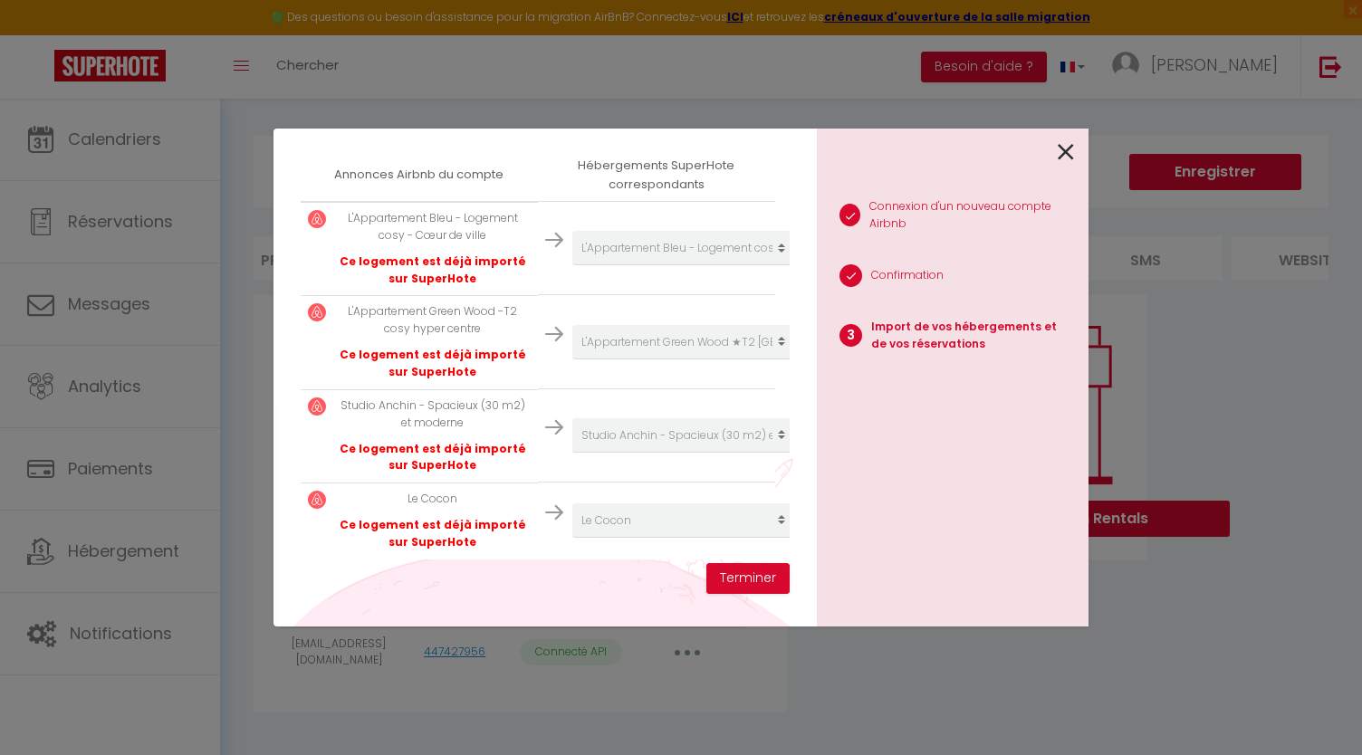
scroll to position [346, 0]
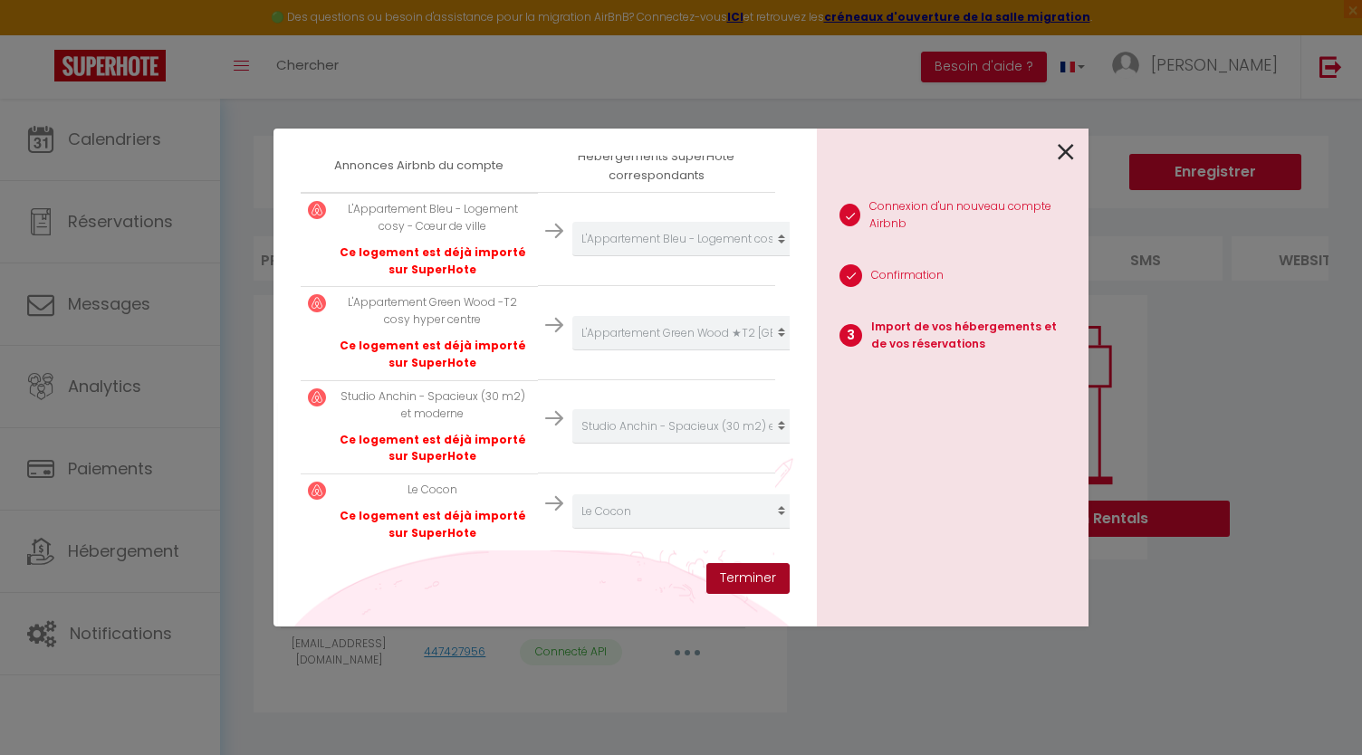
click at [737, 578] on button "Terminer" at bounding box center [747, 578] width 83 height 31
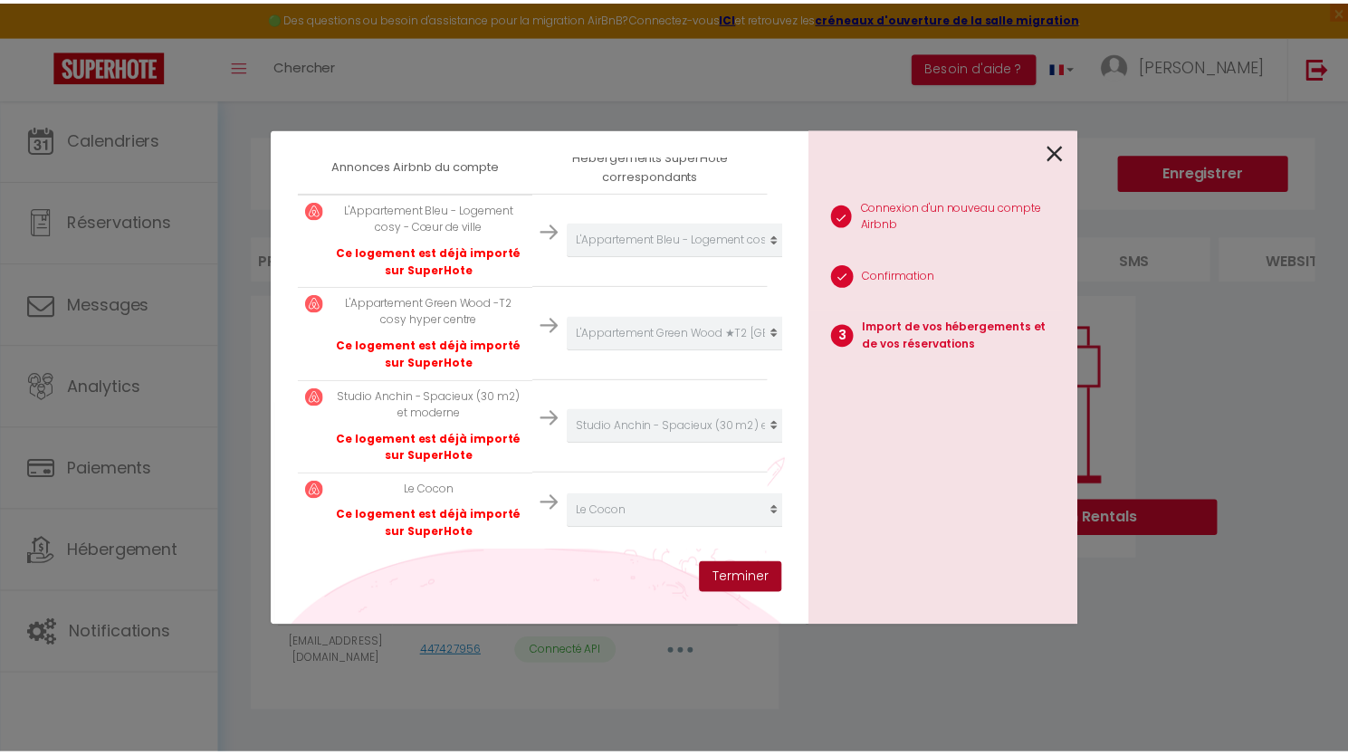
scroll to position [0, 0]
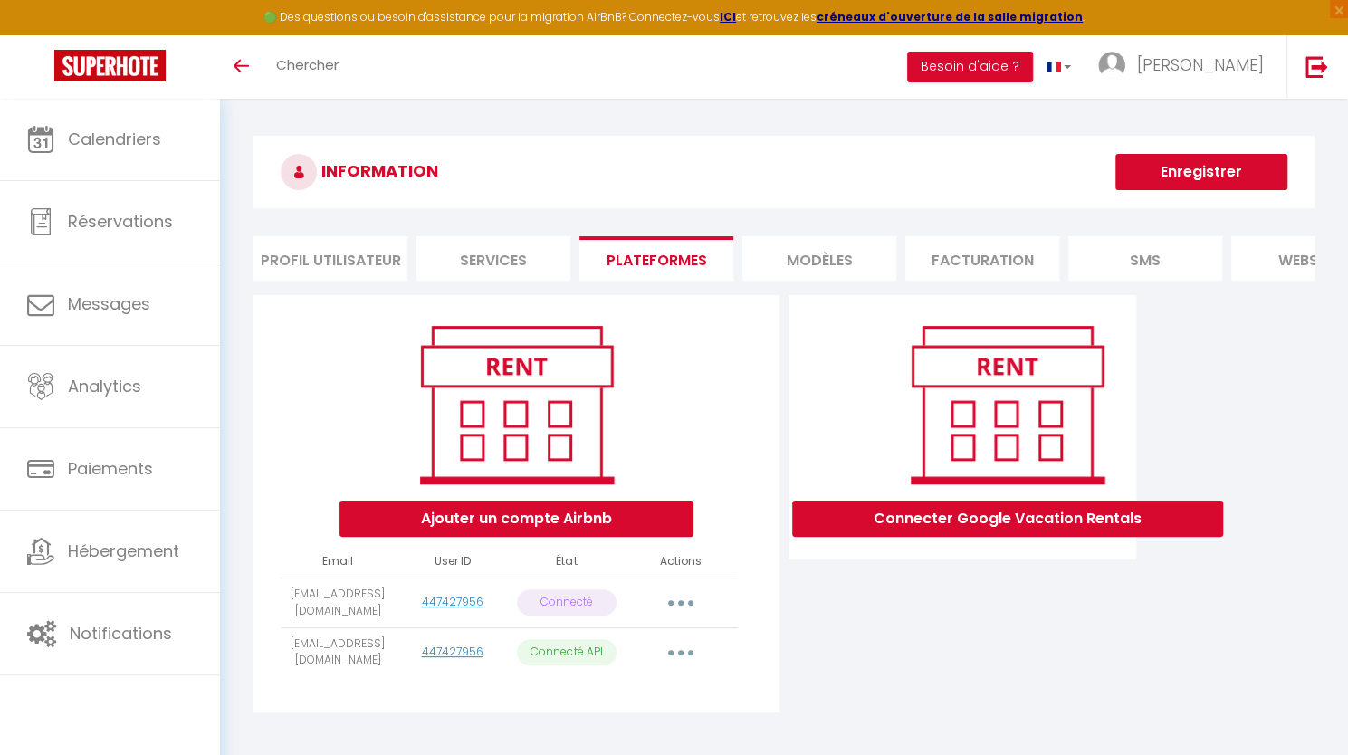
click at [677, 617] on button "button" at bounding box center [680, 602] width 51 height 29
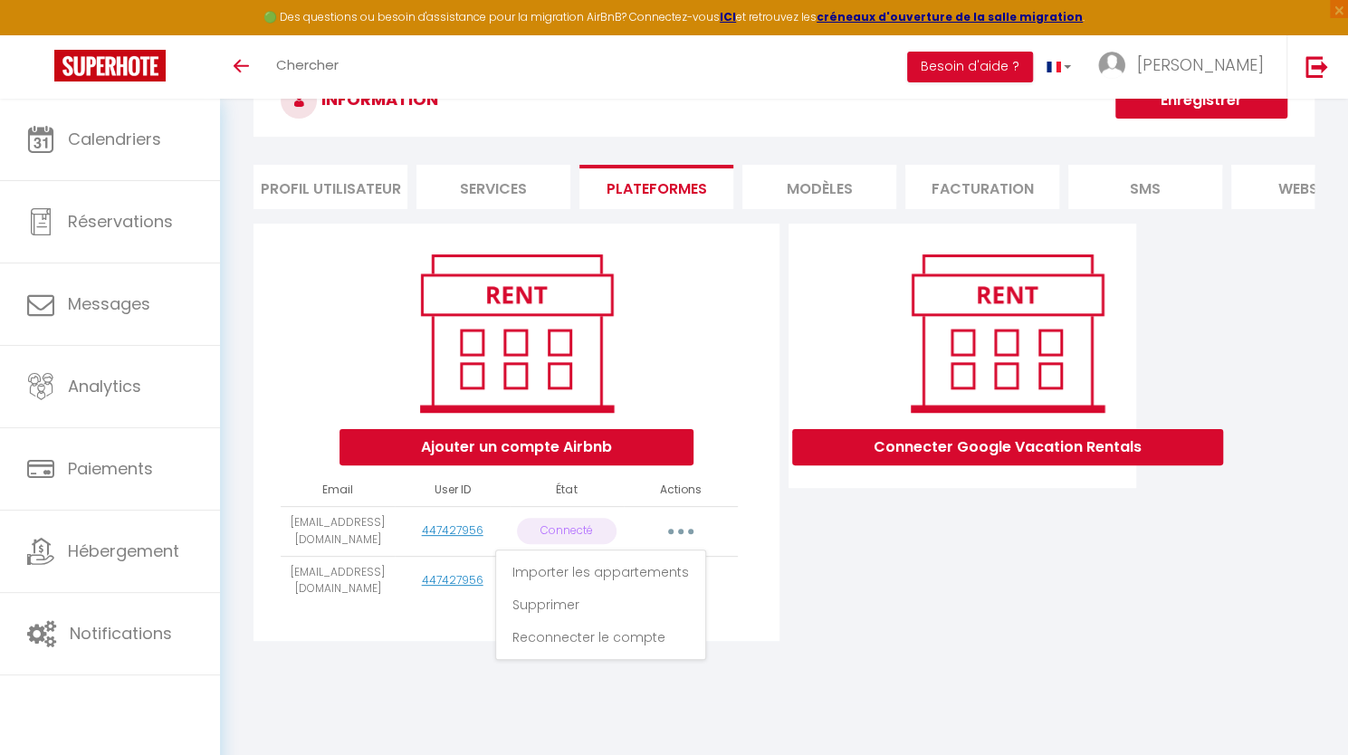
scroll to position [99, 0]
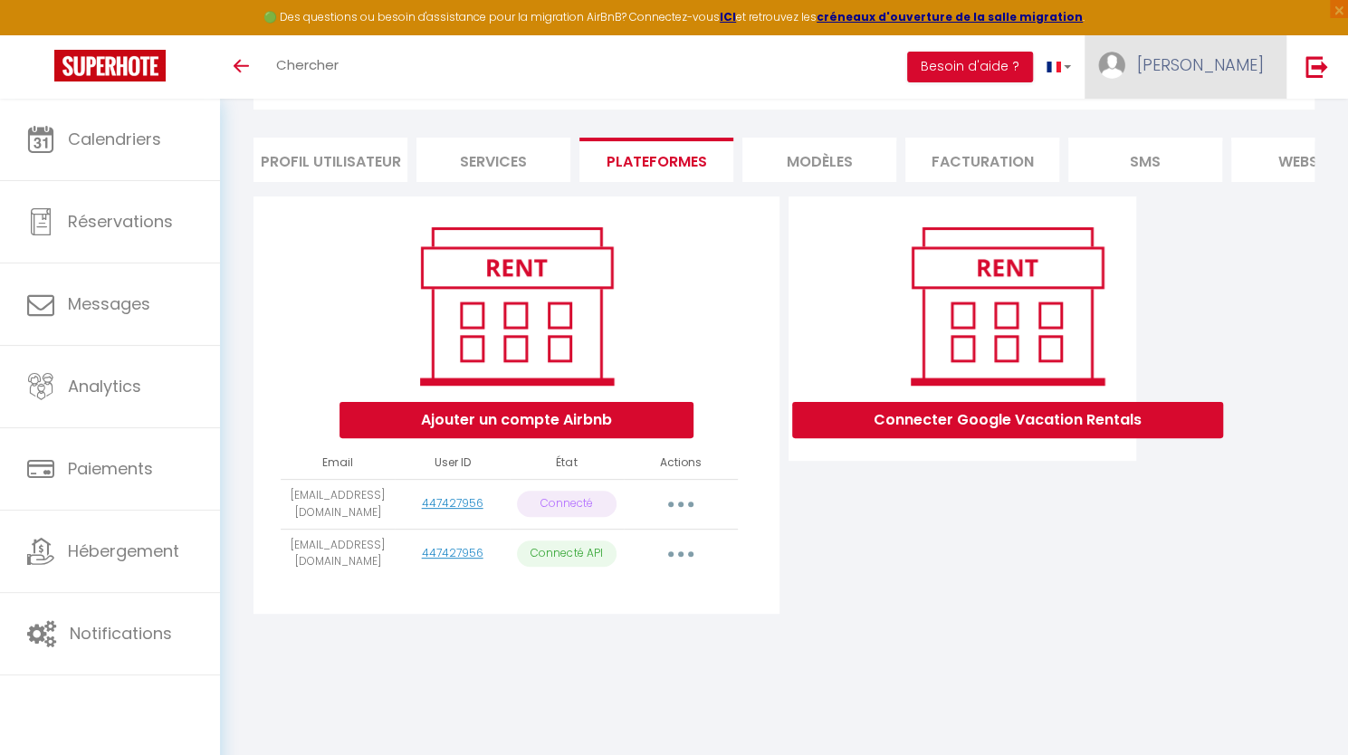
click at [1240, 42] on link "[PERSON_NAME]" at bounding box center [1186, 66] width 202 height 63
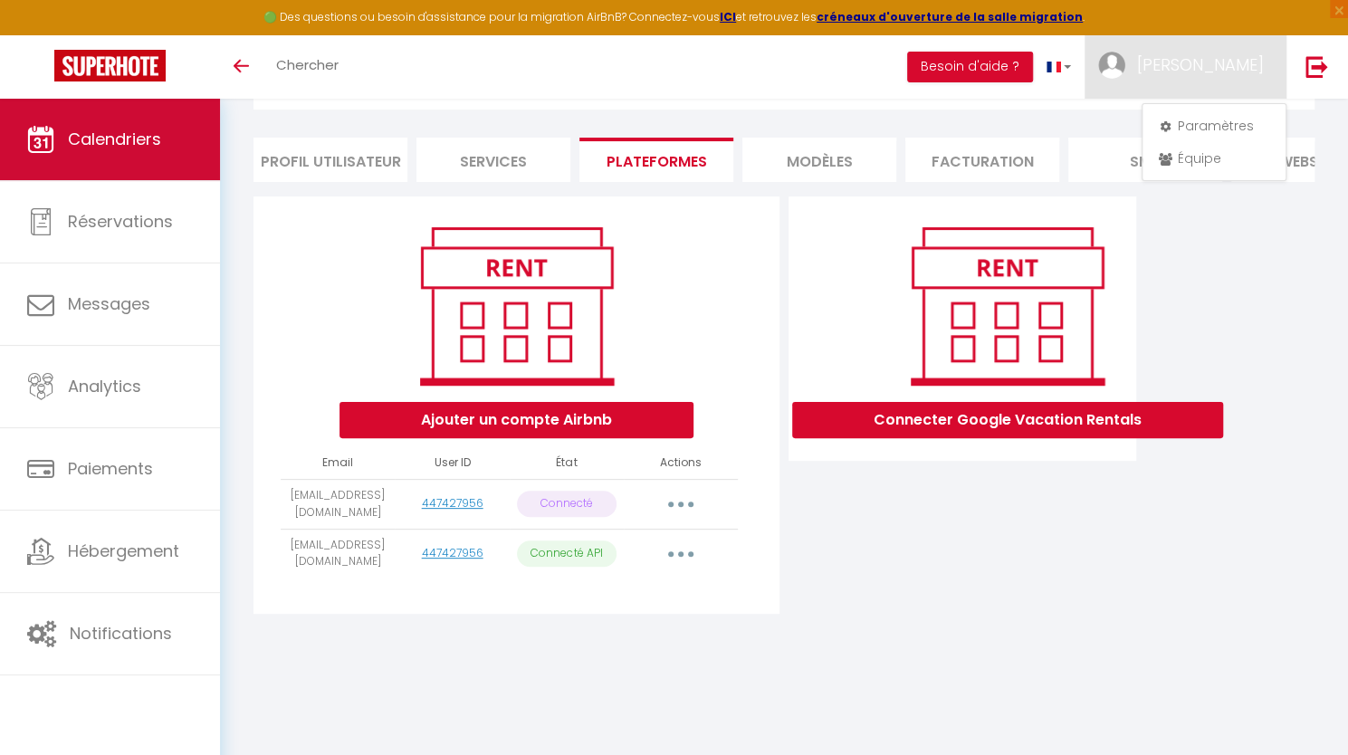
click at [76, 139] on span "Calendriers" at bounding box center [114, 139] width 93 height 23
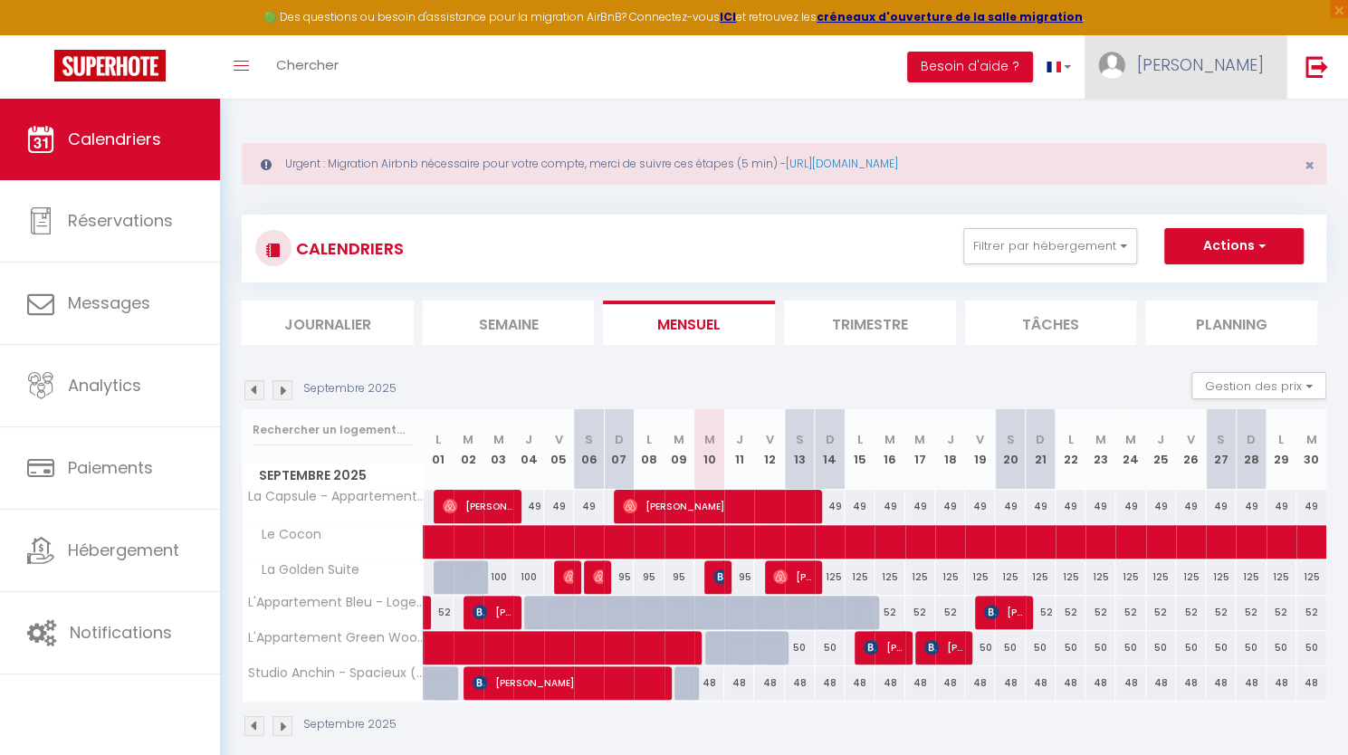
click at [1233, 66] on span "[PERSON_NAME]" at bounding box center [1200, 64] width 127 height 23
click at [1201, 123] on link "Paramètres" at bounding box center [1214, 125] width 134 height 31
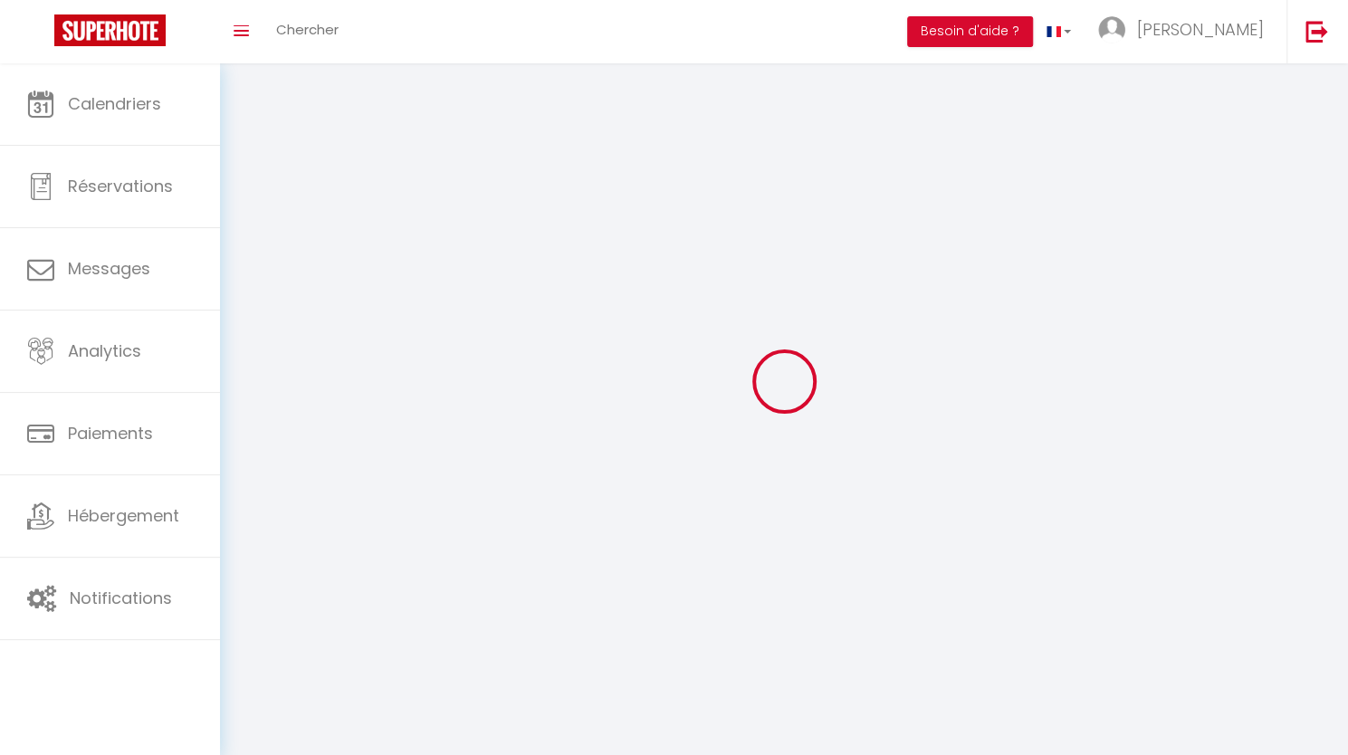
type input "[PERSON_NAME]"
type input "ZEMIR"
type input "0769693416"
type input "2 [PERSON_NAME]"
type input "59500"
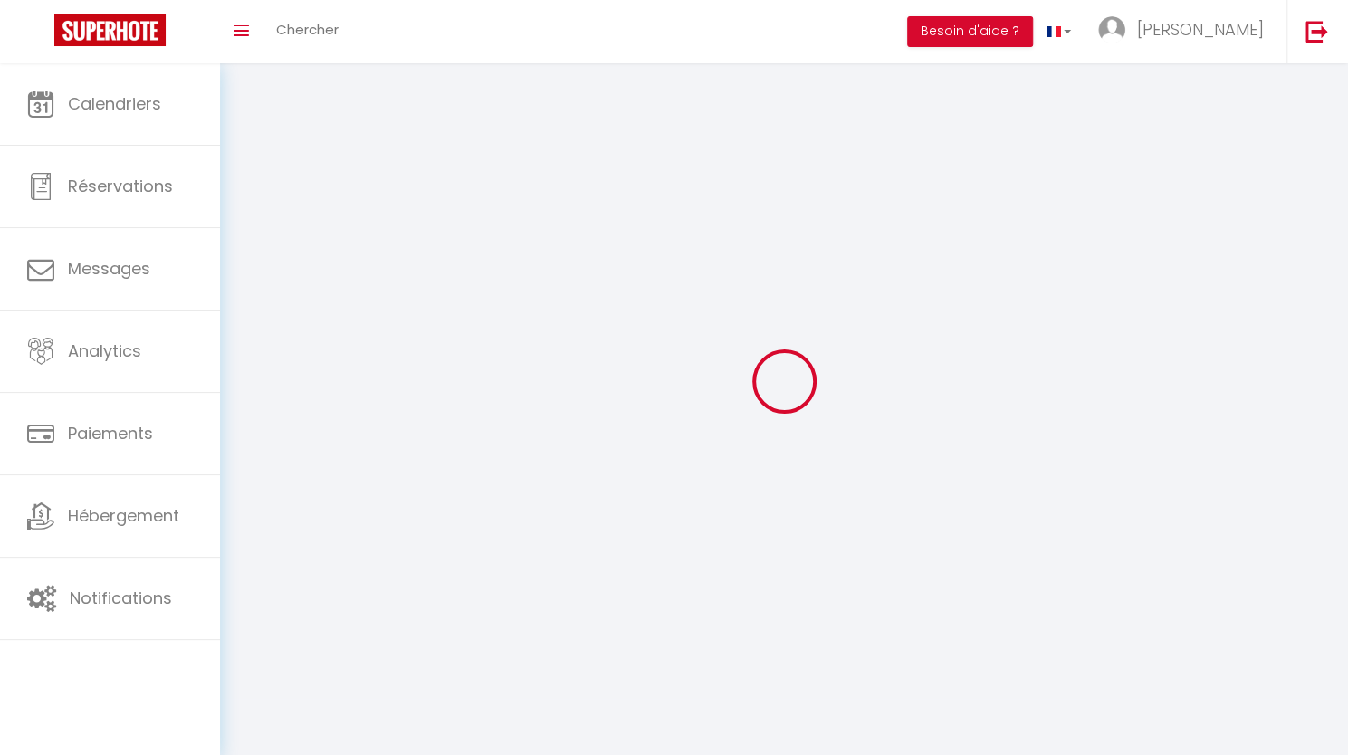
type input "DOUAI"
type input "8Sd9PojhrCaqqxLGnkrvENowx"
type input "jdiakZ6jeNhYlaUMKcHDaipje"
type input "[URL][DOMAIN_NAME]"
type input "FO27250"
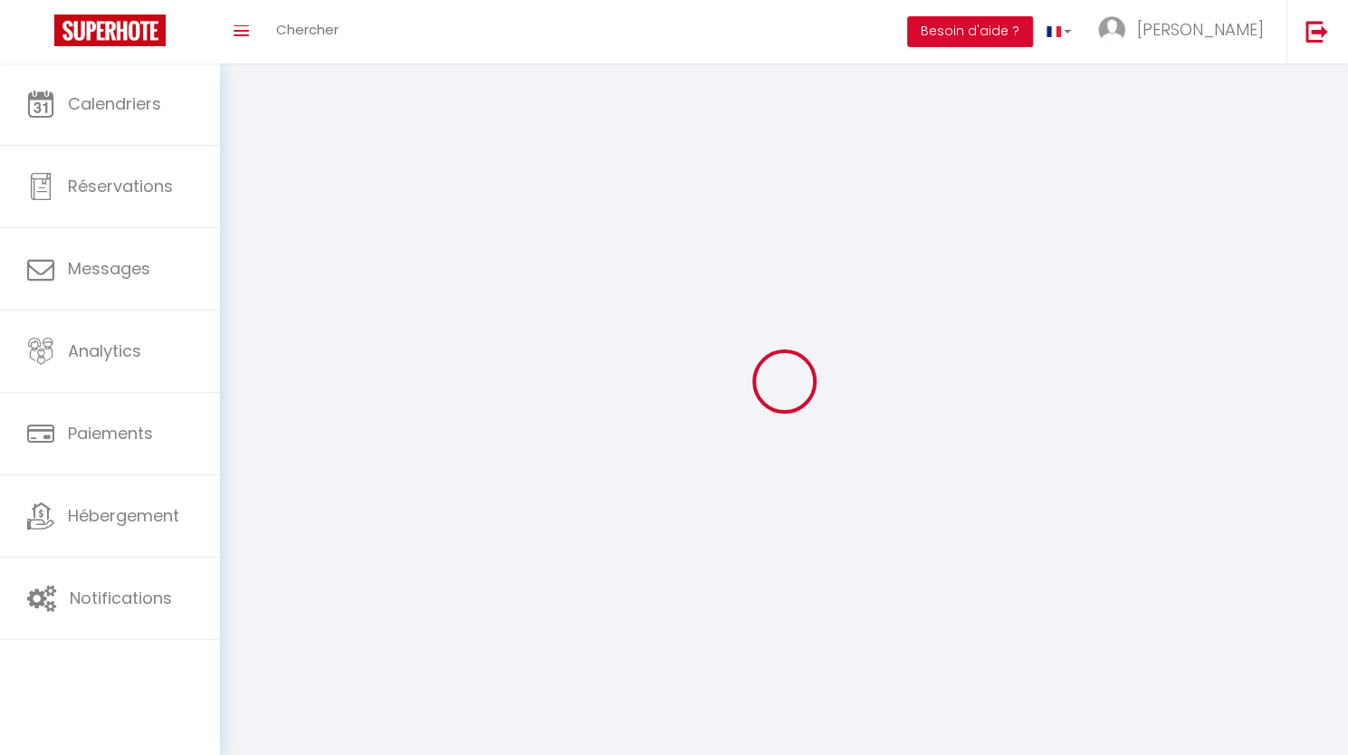
type input "8Sd9PojhrCaqqxLGnkrvENowx"
type input "jdiakZ6jeNhYlaUMKcHDaipje"
type input "[URL][DOMAIN_NAME]"
select select "1"
select select "28"
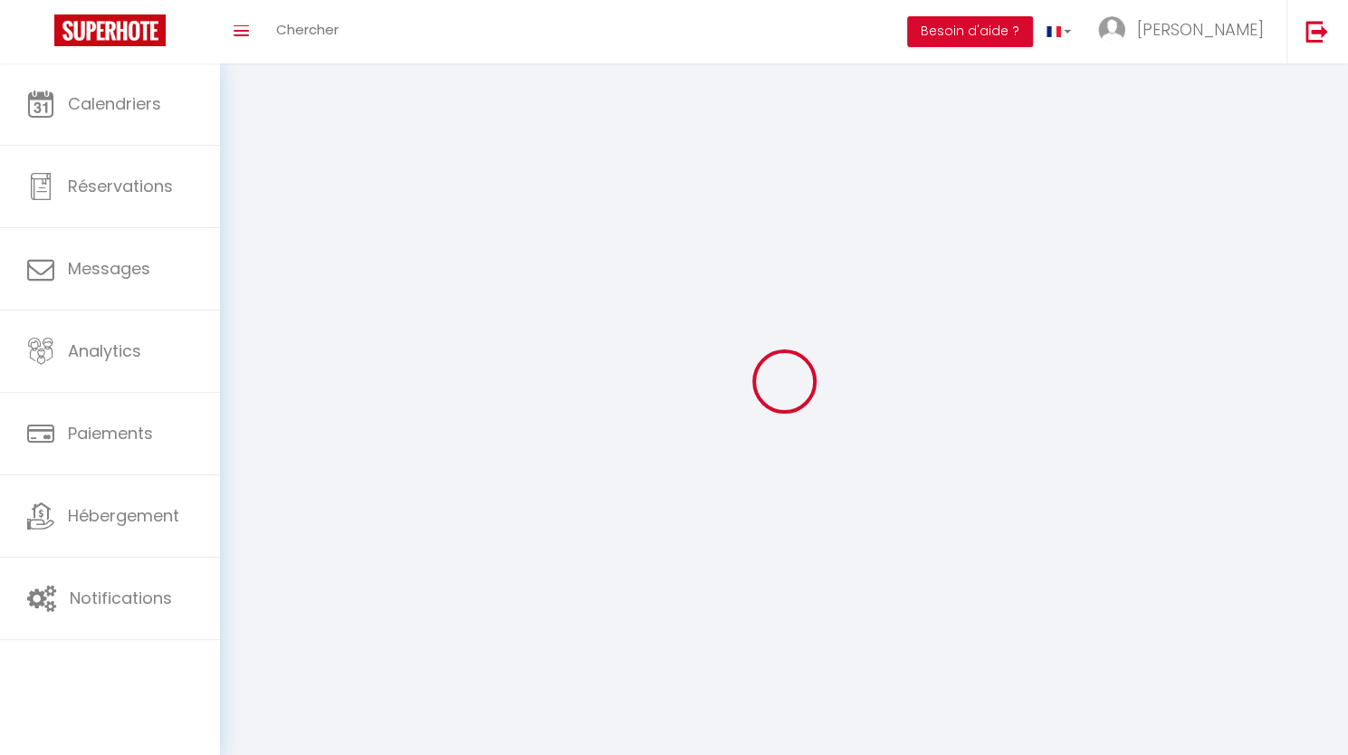
select select "fr"
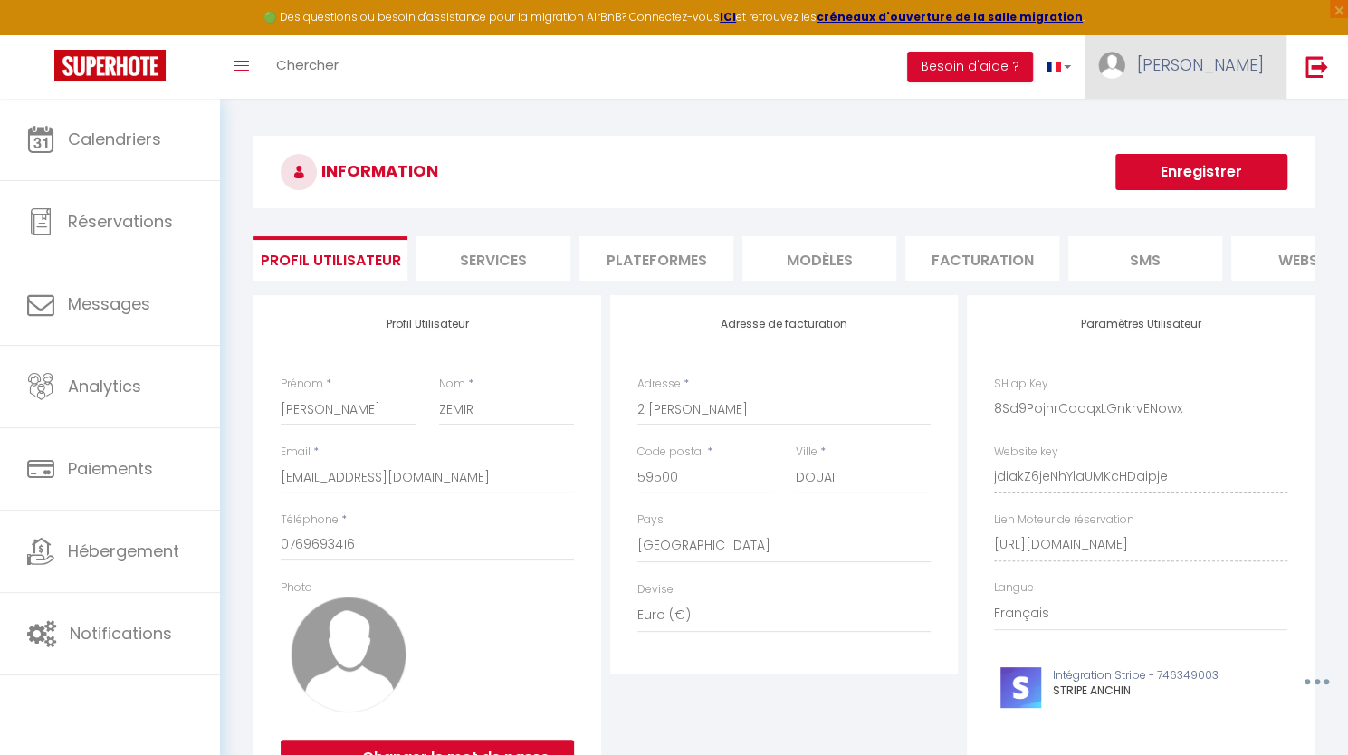
click at [1215, 74] on span "[PERSON_NAME]" at bounding box center [1200, 64] width 127 height 23
click at [639, 267] on li "Plateformes" at bounding box center [656, 258] width 154 height 44
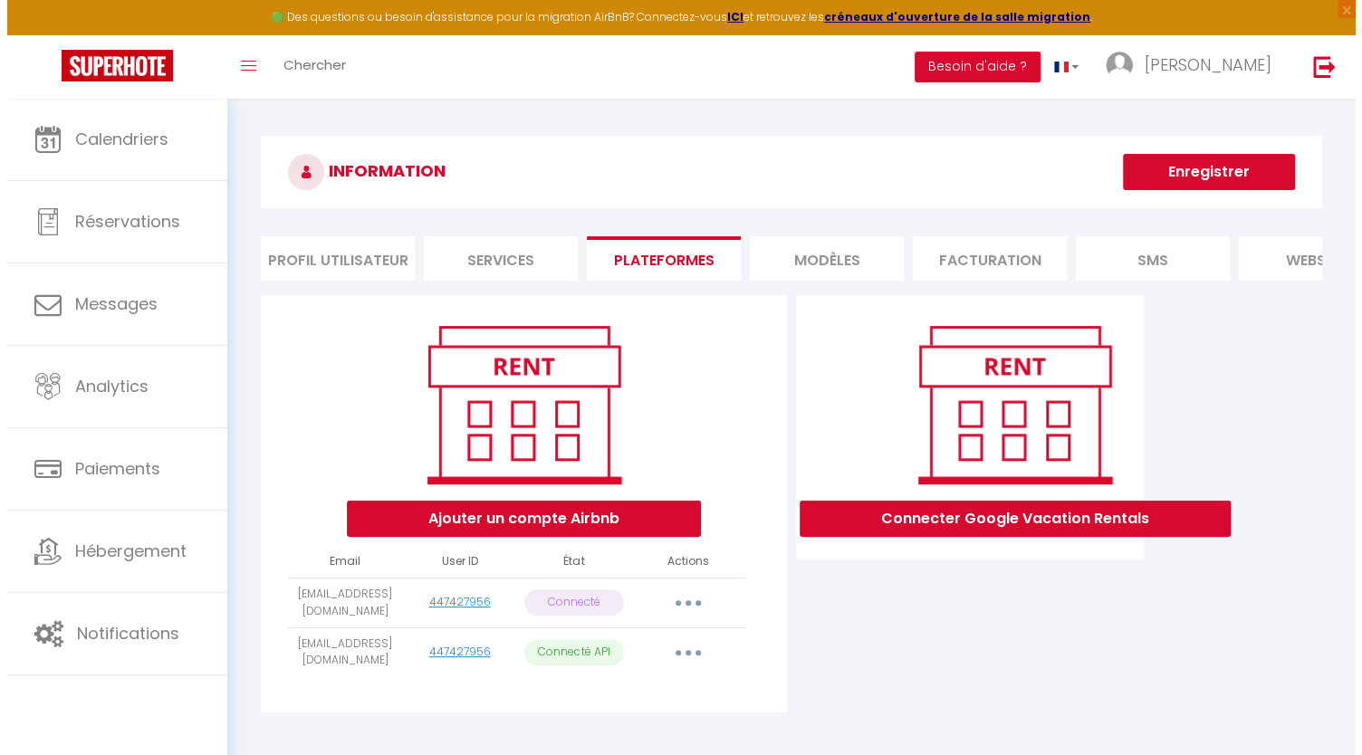
scroll to position [99, 0]
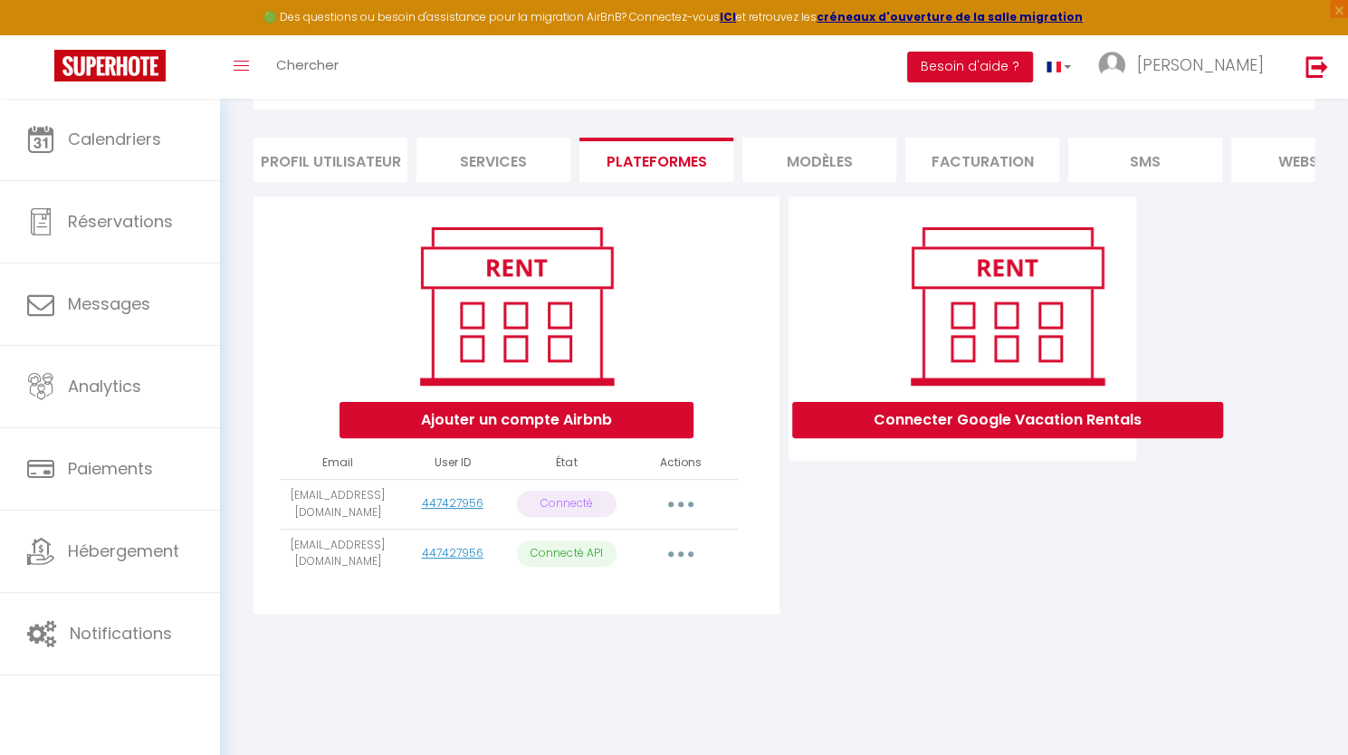
click at [681, 519] on button "button" at bounding box center [680, 504] width 51 height 29
click at [561, 616] on link "Reconnecter le compte" at bounding box center [601, 610] width 200 height 31
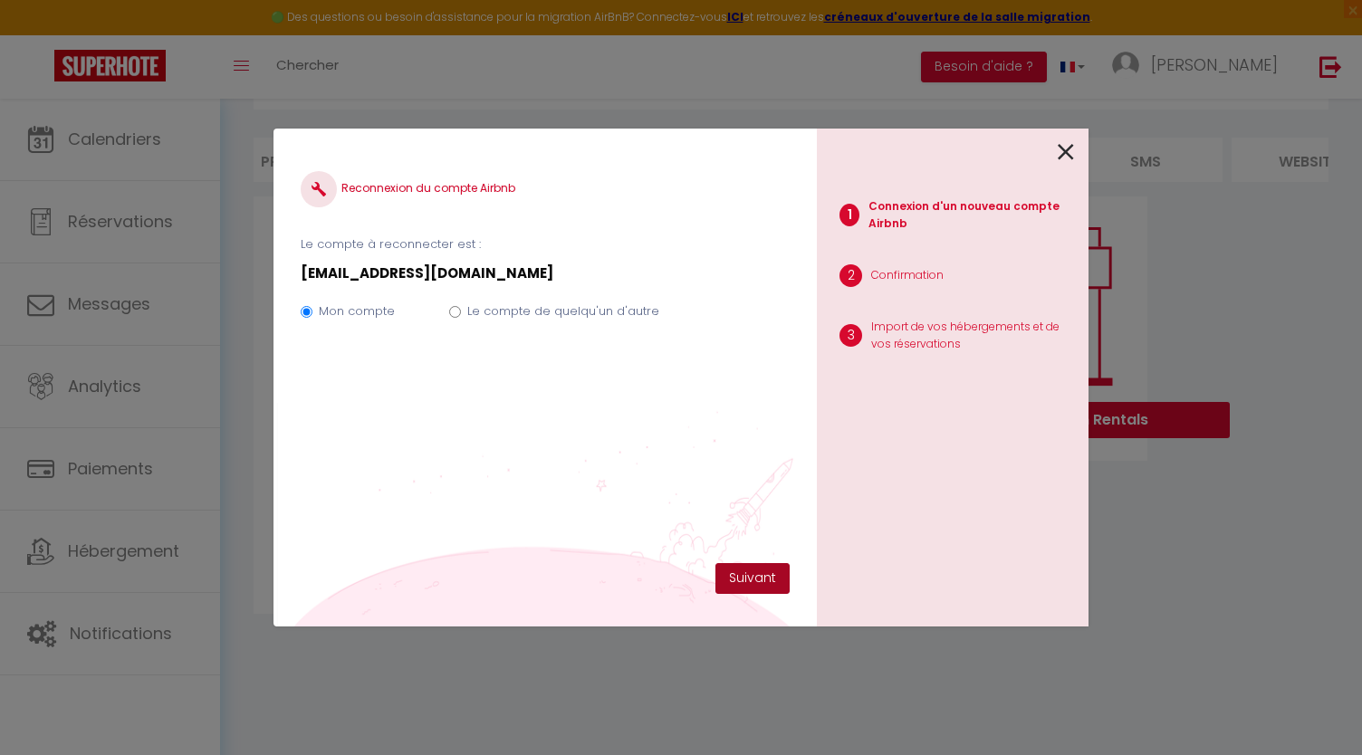
click at [759, 579] on button "Suivant" at bounding box center [752, 578] width 74 height 31
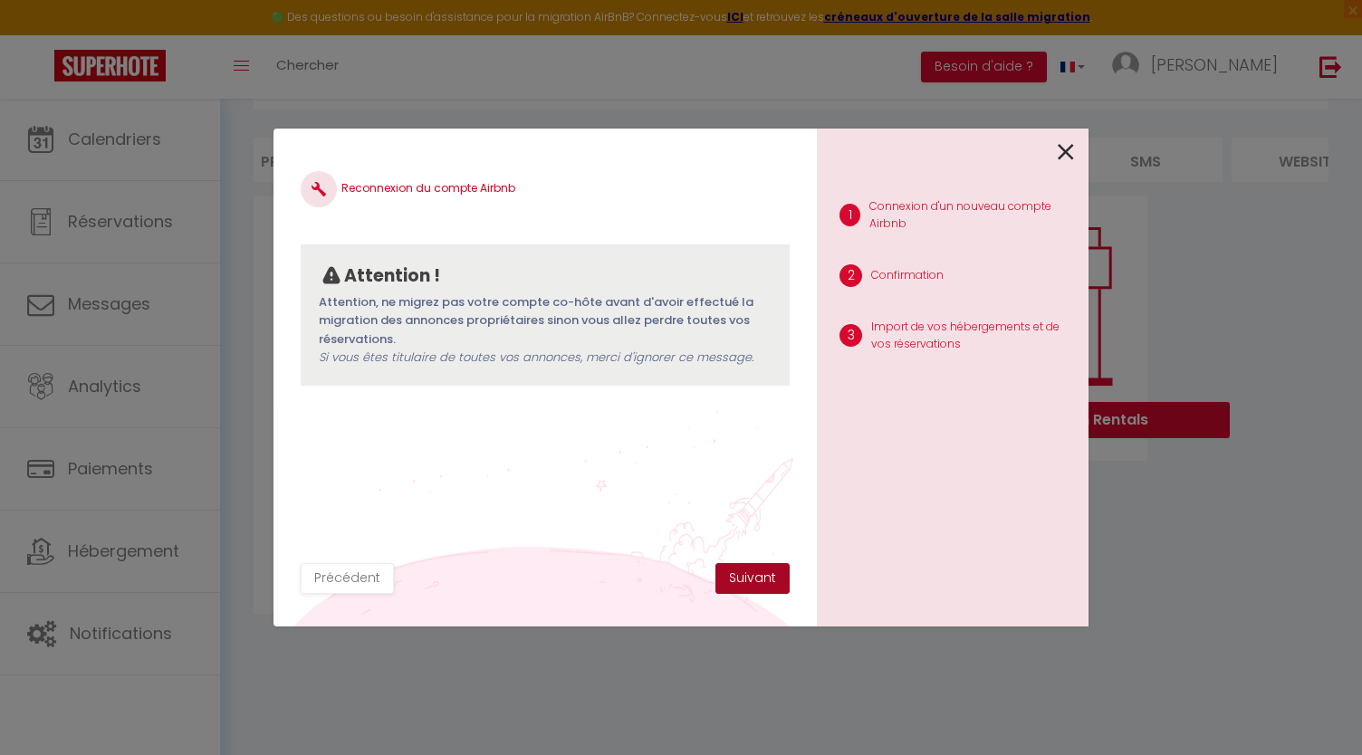
click at [759, 579] on button "Suivant" at bounding box center [752, 578] width 74 height 31
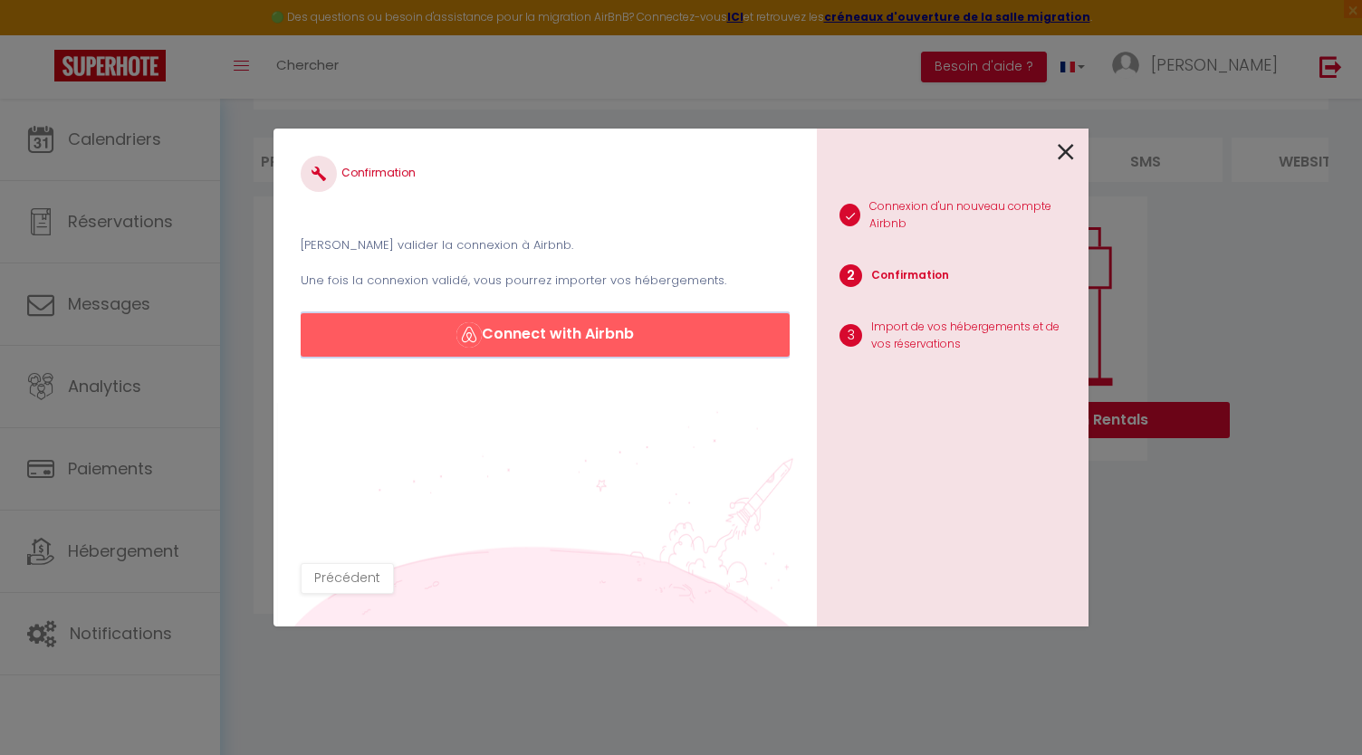
click at [603, 355] on button "Connect with Airbnb" at bounding box center [545, 334] width 489 height 43
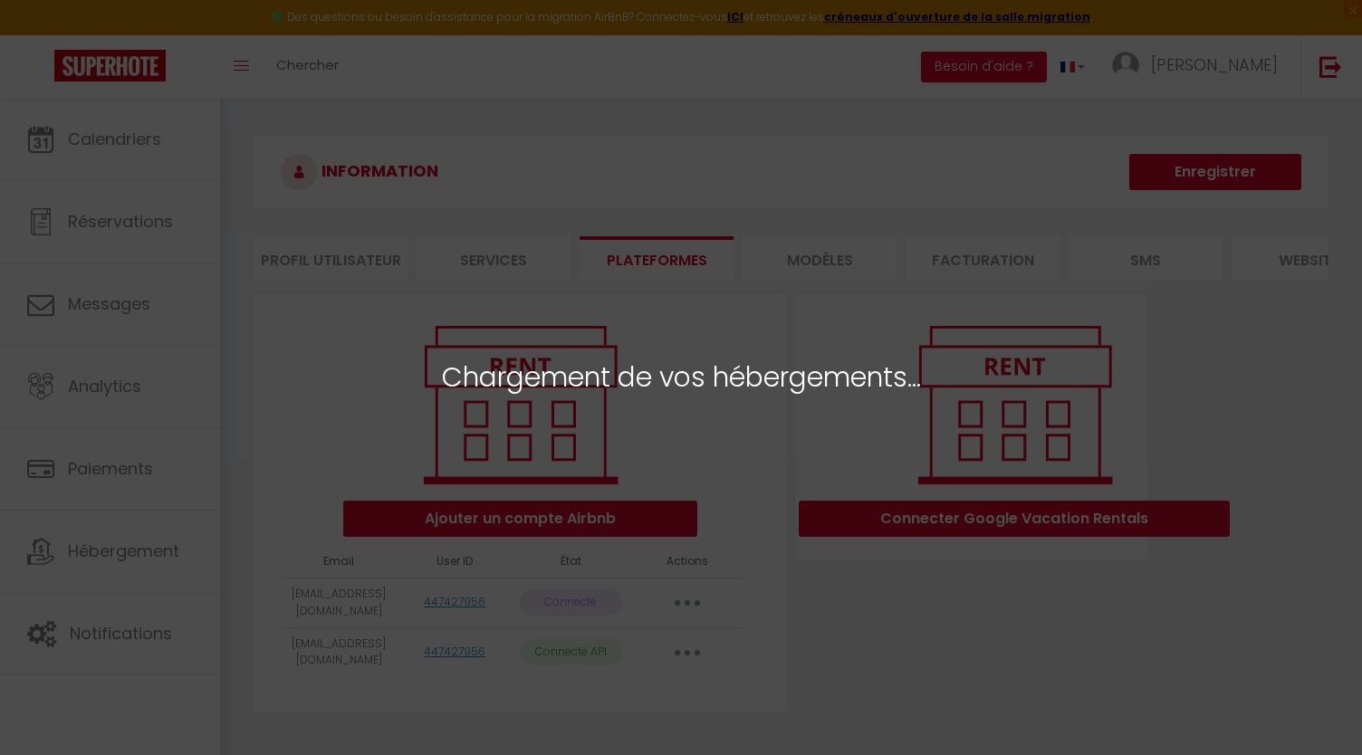
select select "6844"
select select "6845"
select select "6846"
select select "22992"
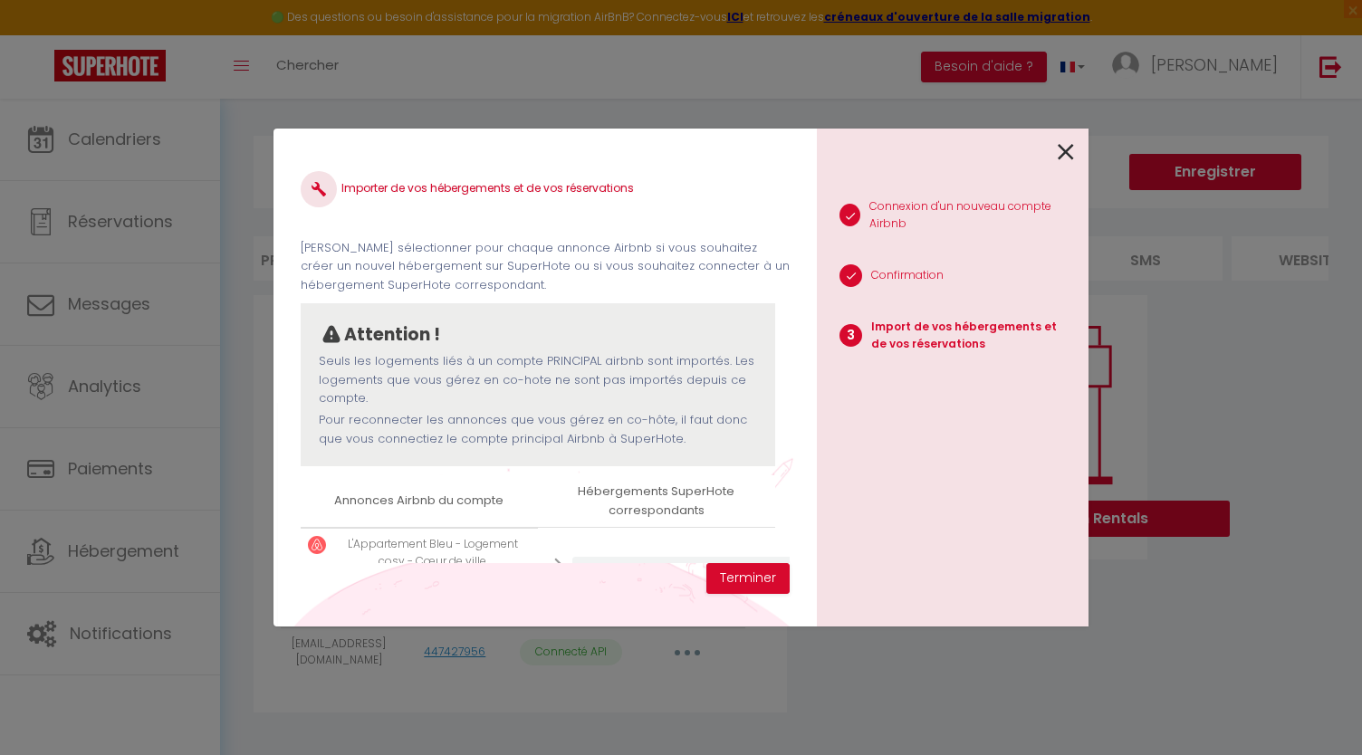
scroll to position [346, 0]
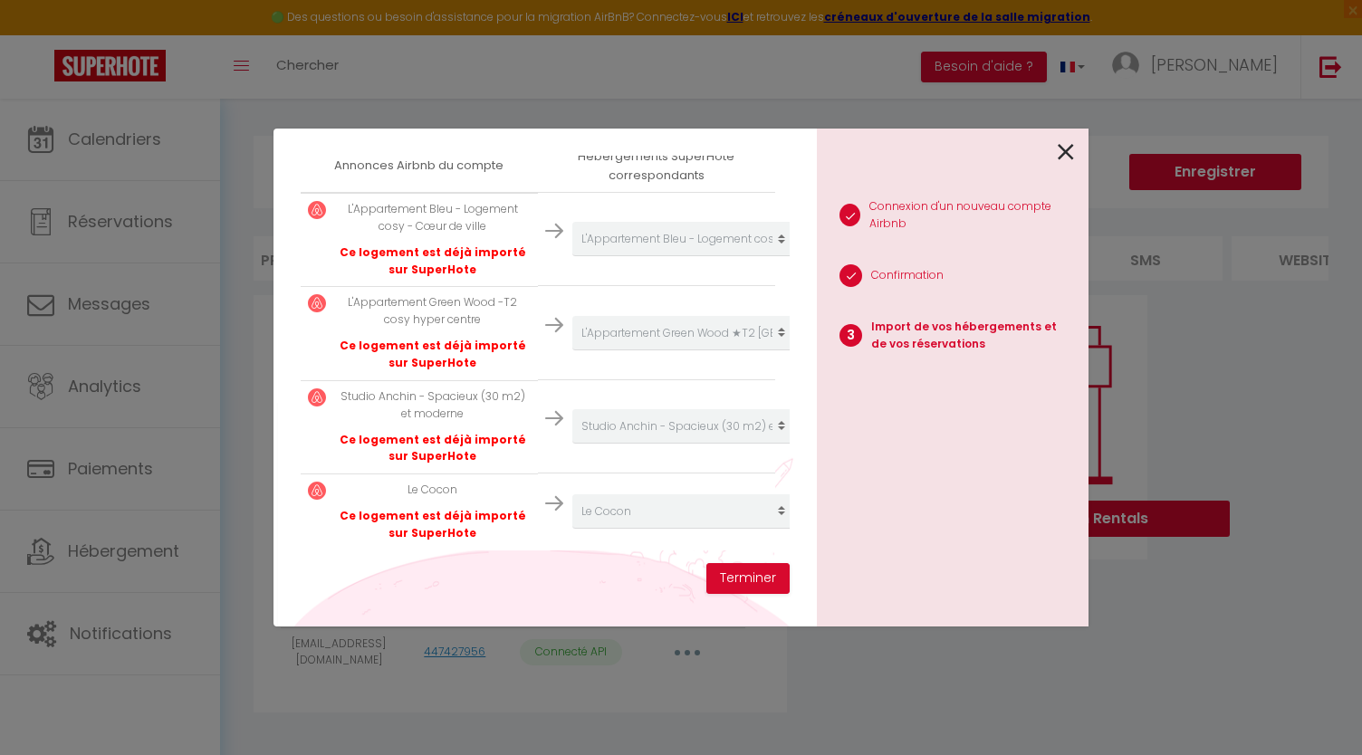
click at [703, 350] on td "Créer un nouvel hébergement Ne rien faire La Golden Suite L'Appartement Bleu - …" at bounding box center [656, 332] width 237 height 93
click at [741, 568] on button "Terminer" at bounding box center [747, 578] width 83 height 31
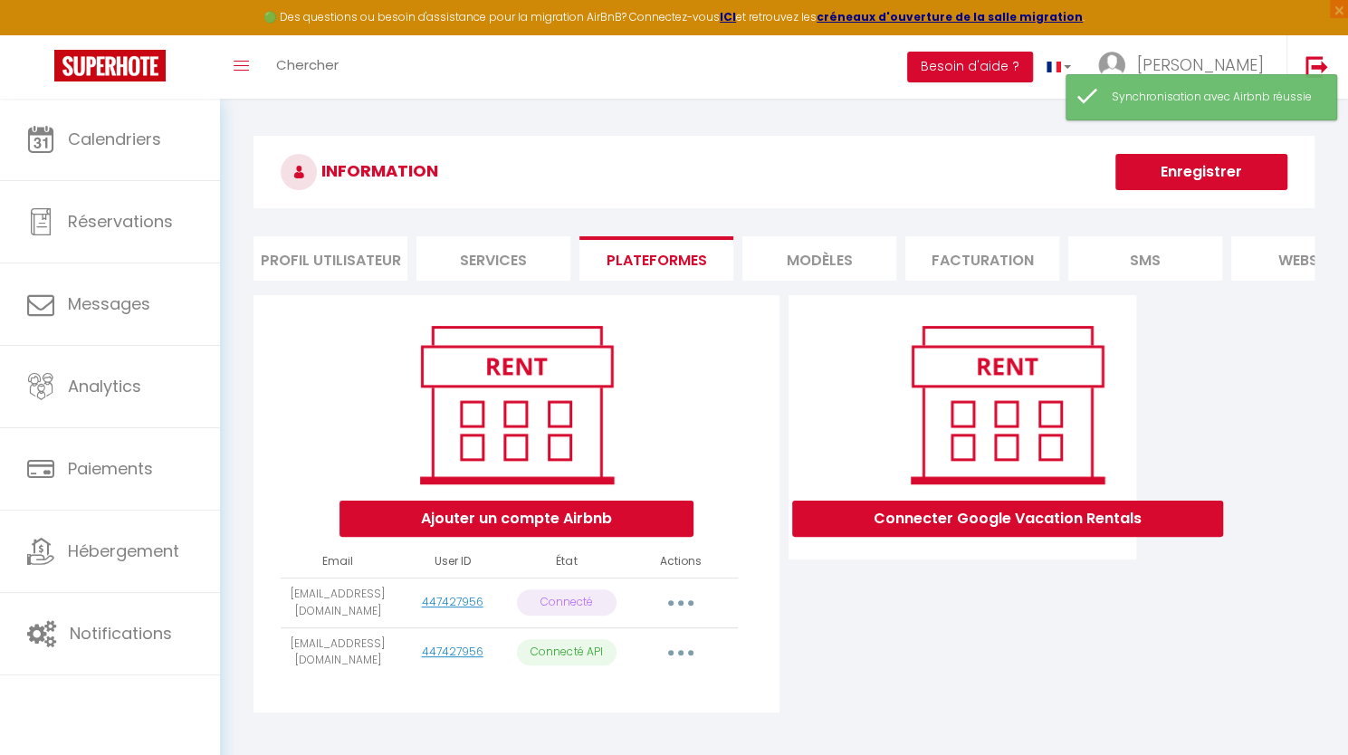
scroll to position [99, 0]
